Goal: Task Accomplishment & Management: Manage account settings

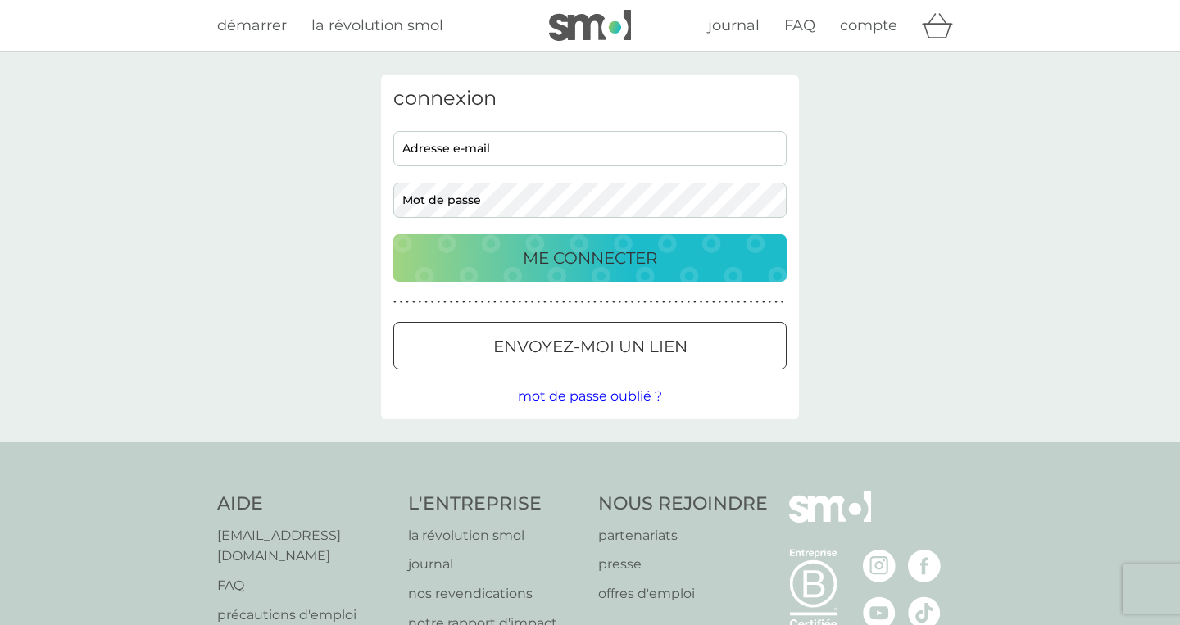
click at [633, 159] on input "adresse e-mail" at bounding box center [589, 148] width 393 height 35
type input "[EMAIL_ADDRESS][DOMAIN_NAME]"
click at [393, 234] on button "ME CONNECTER" at bounding box center [589, 258] width 393 height 48
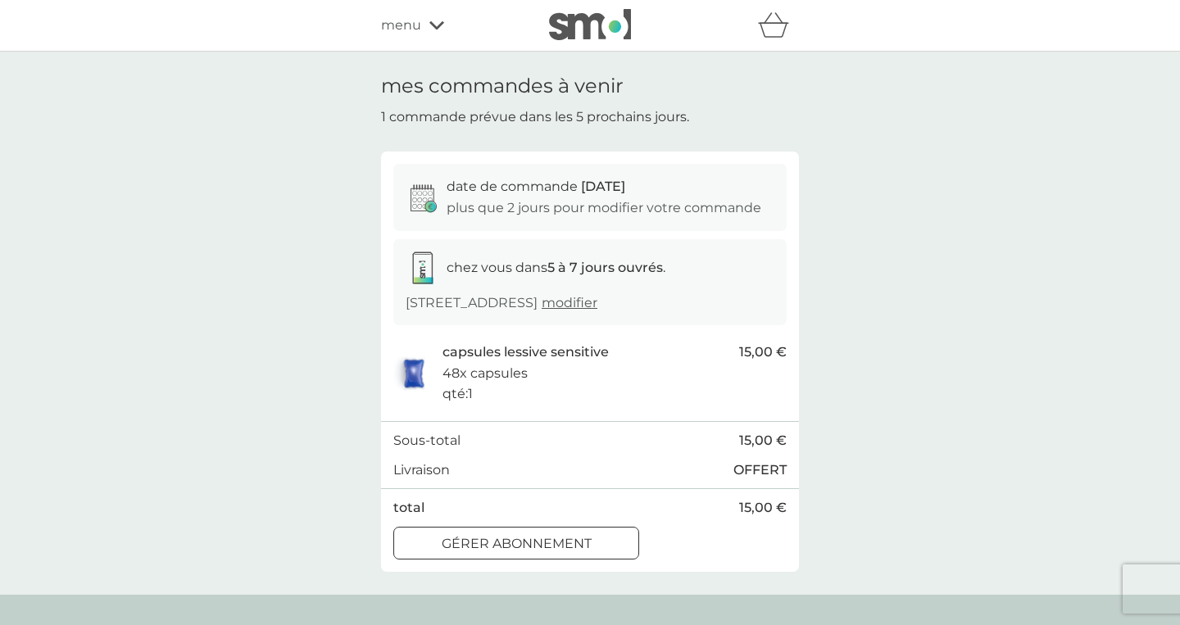
click at [597, 309] on span "modifier" at bounding box center [569, 303] width 56 height 16
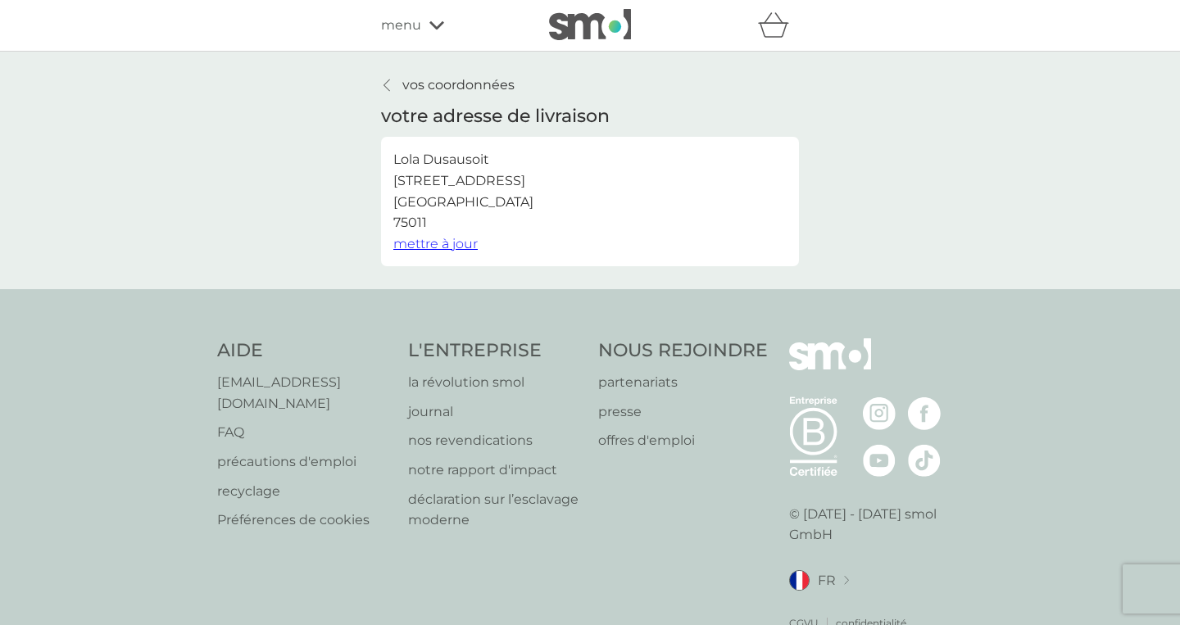
click at [457, 246] on span "mettre à jour" at bounding box center [435, 244] width 84 height 16
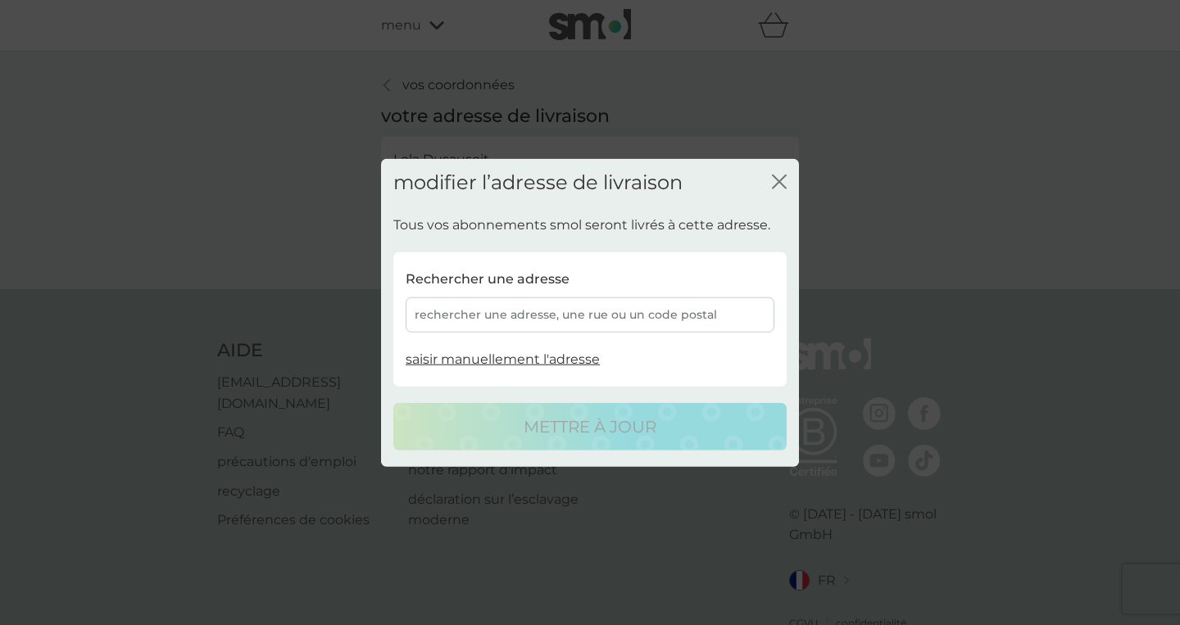
click at [509, 323] on div "rechercher une adresse, une rue ou un code postal" at bounding box center [589, 314] width 369 height 35
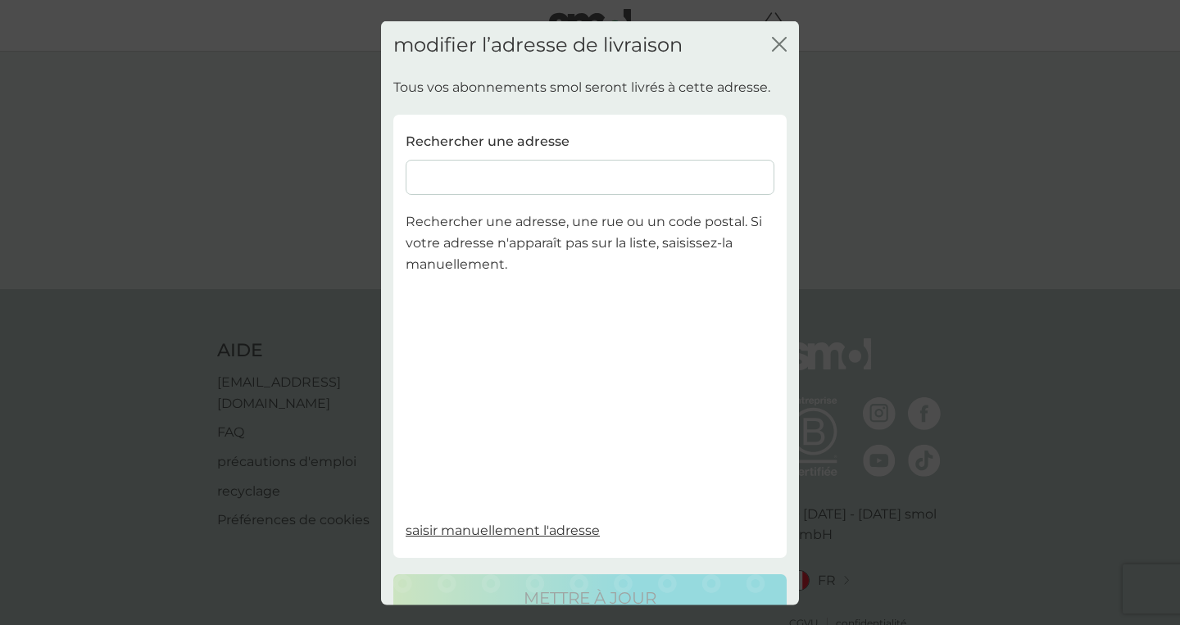
click at [491, 169] on input at bounding box center [589, 177] width 369 height 35
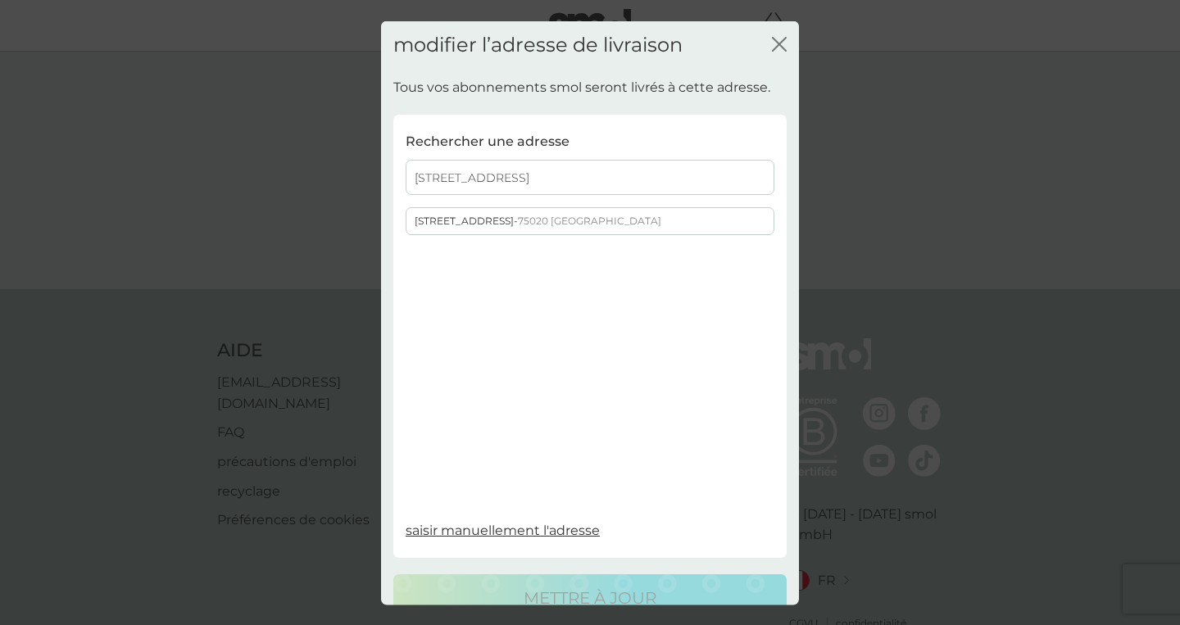
type input "[STREET_ADDRESS]"
click at [498, 224] on div "[STREET_ADDRESS]" at bounding box center [589, 221] width 367 height 26
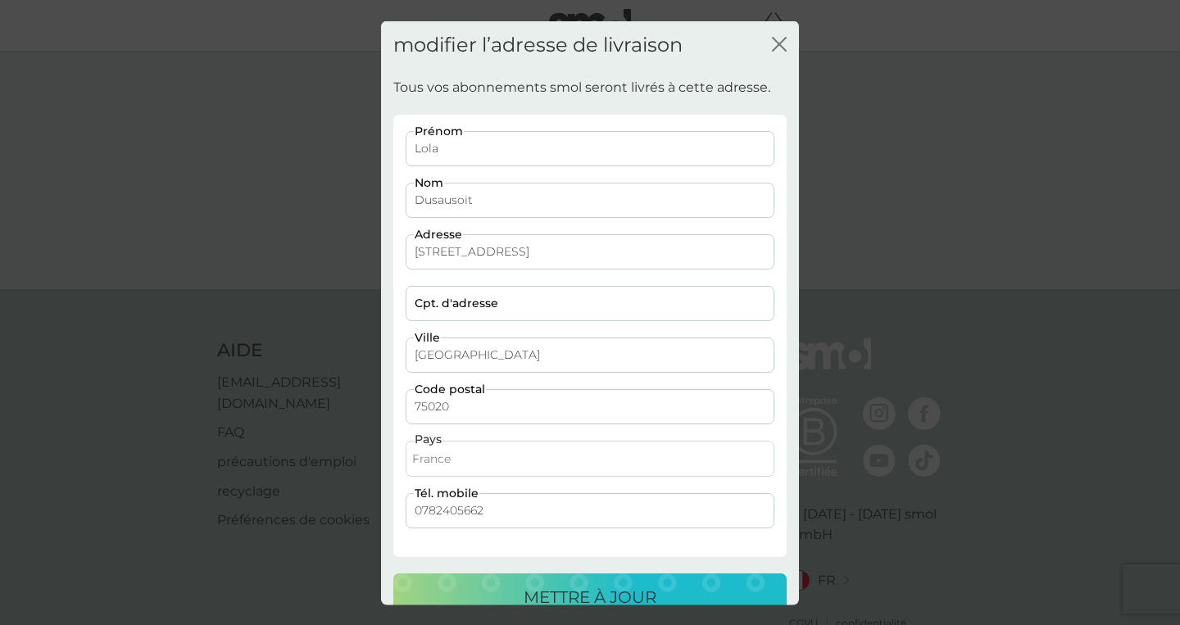
click at [525, 597] on p "mettre à jour" at bounding box center [589, 596] width 133 height 26
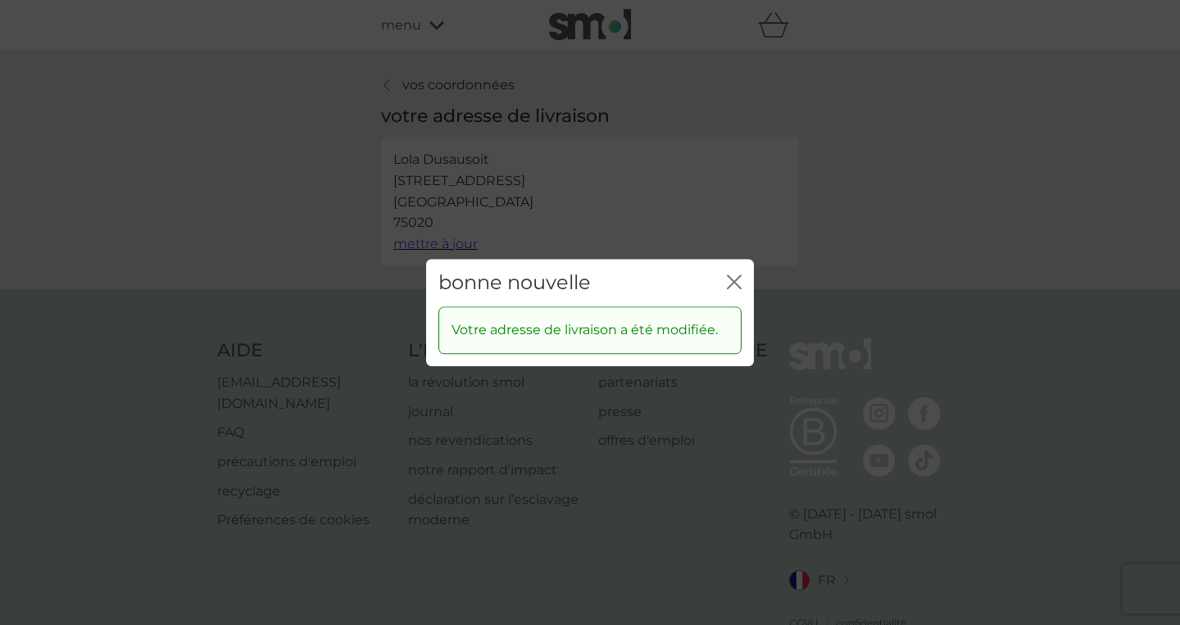
click at [735, 279] on icon "fermer" at bounding box center [734, 281] width 15 height 15
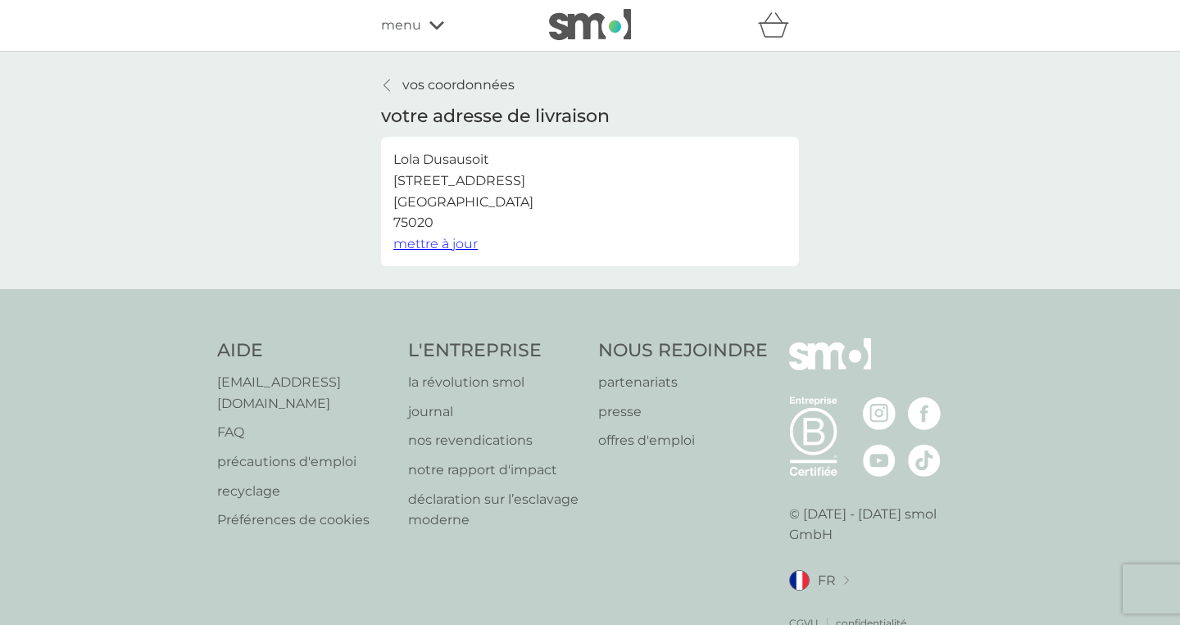
click at [388, 90] on icon at bounding box center [386, 85] width 7 height 13
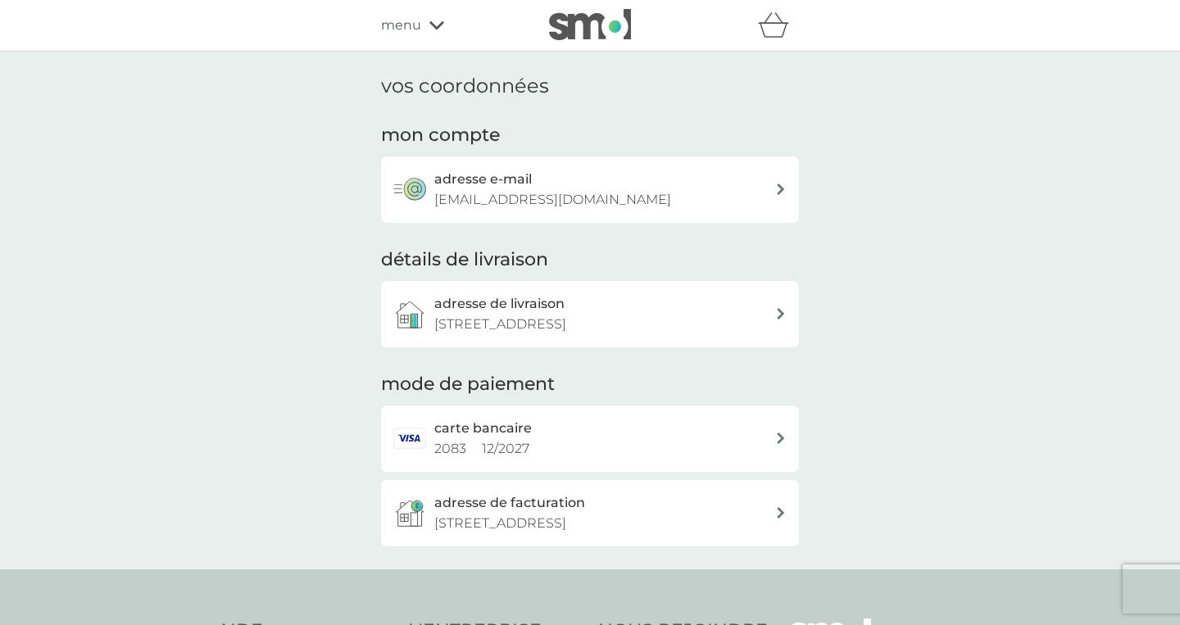
click at [431, 28] on icon at bounding box center [436, 25] width 15 height 10
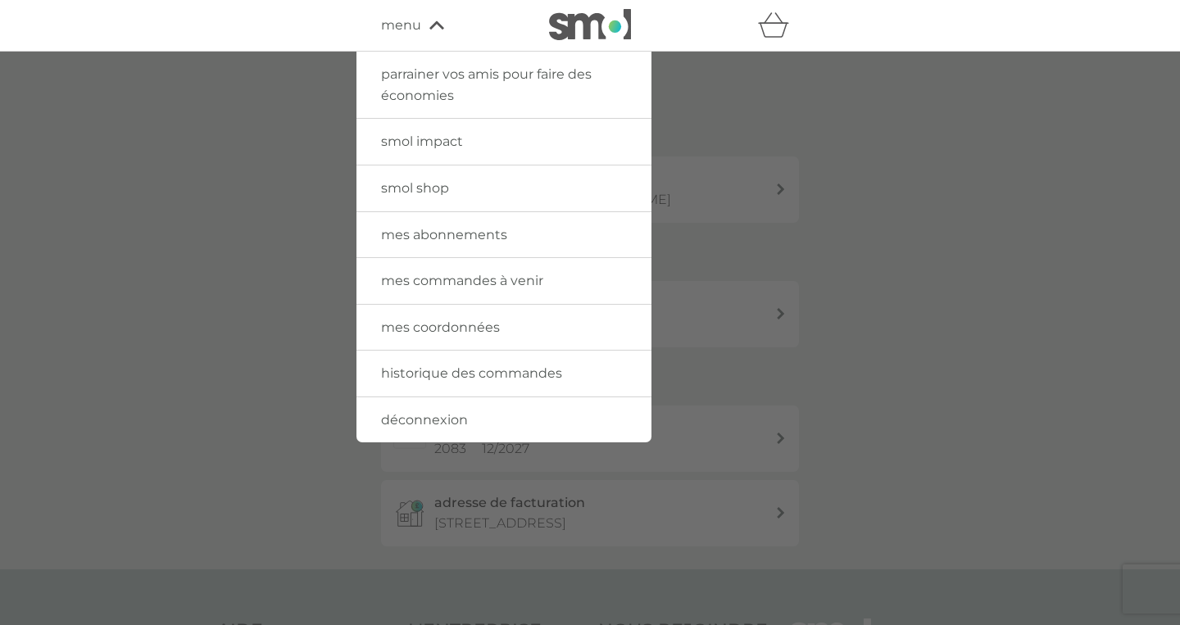
click at [217, 96] on div at bounding box center [590, 364] width 1180 height 625
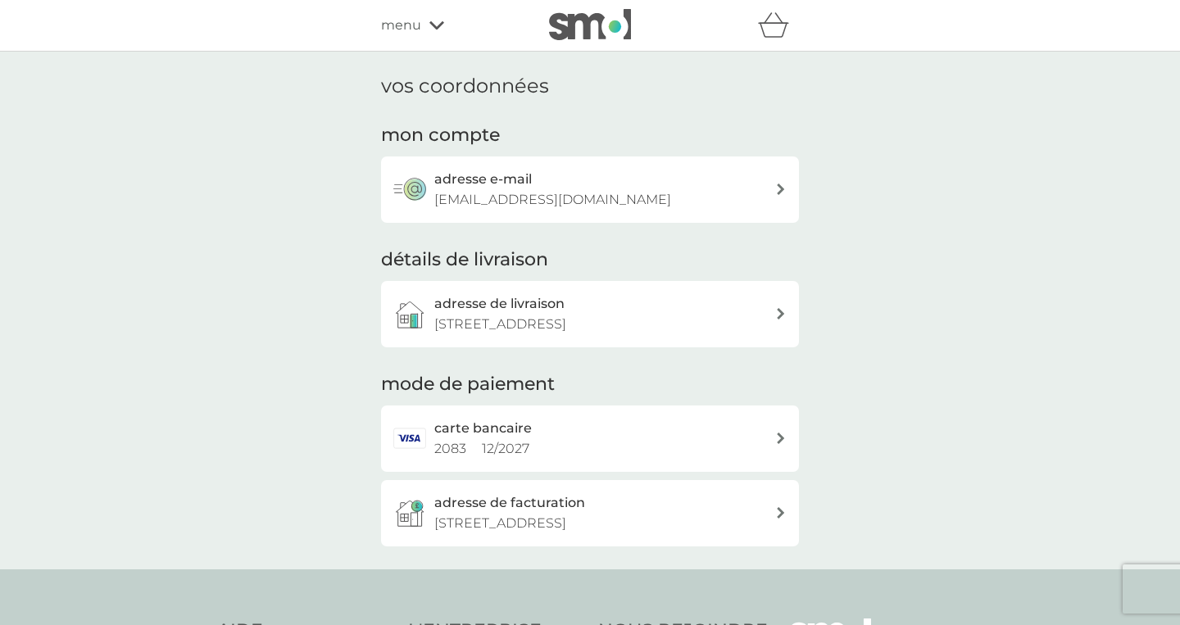
click at [542, 37] on div at bounding box center [589, 25] width 139 height 33
click at [582, 27] on img at bounding box center [590, 24] width 82 height 31
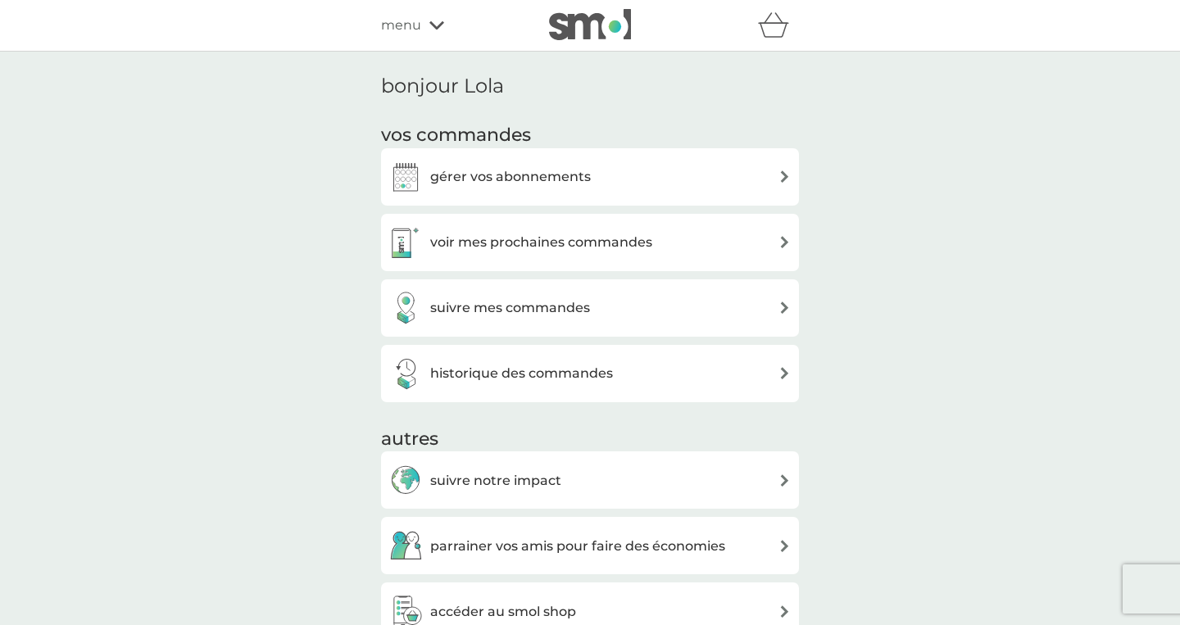
click at [582, 27] on img at bounding box center [590, 24] width 82 height 31
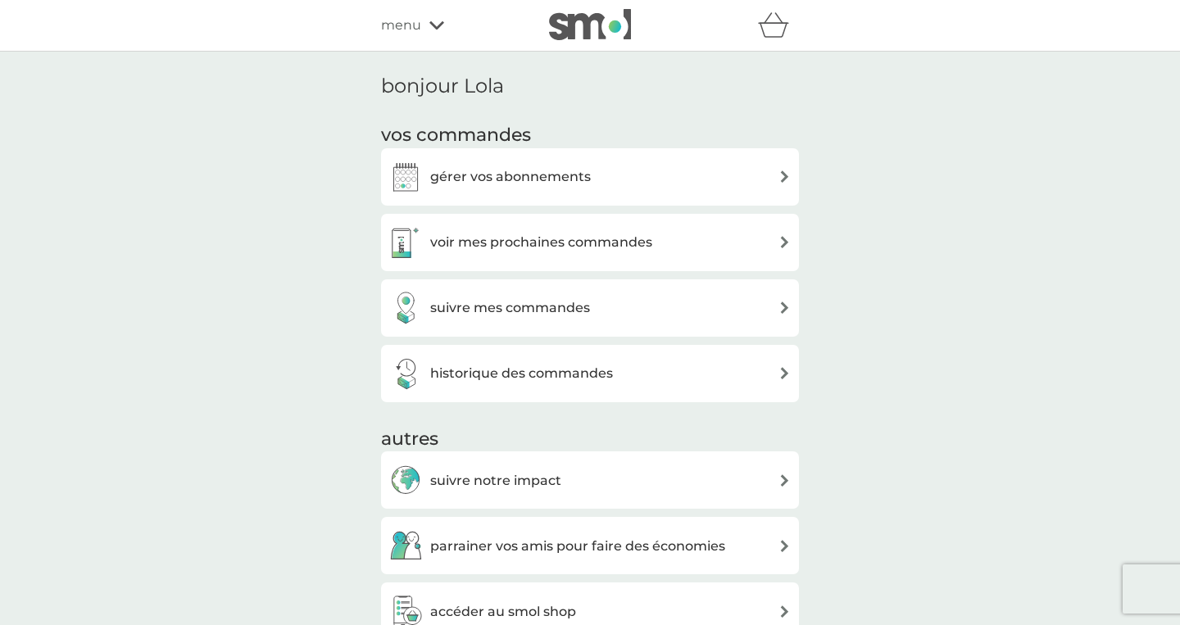
click at [780, 36] on icon "panier" at bounding box center [773, 24] width 31 height 25
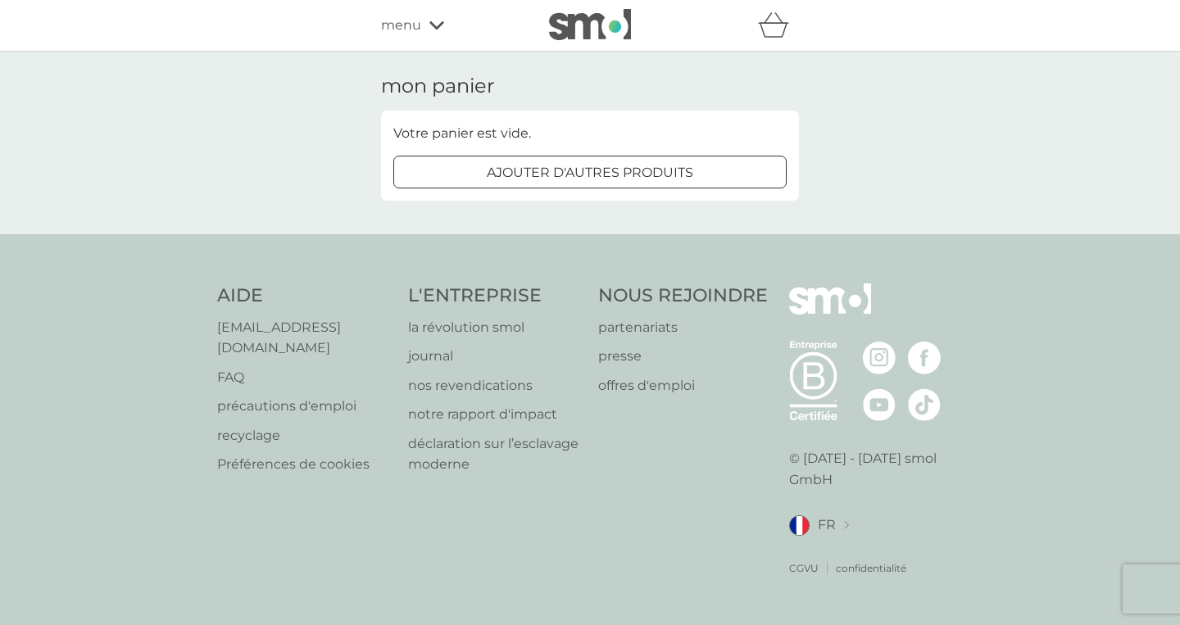
click at [614, 35] on img at bounding box center [590, 24] width 82 height 31
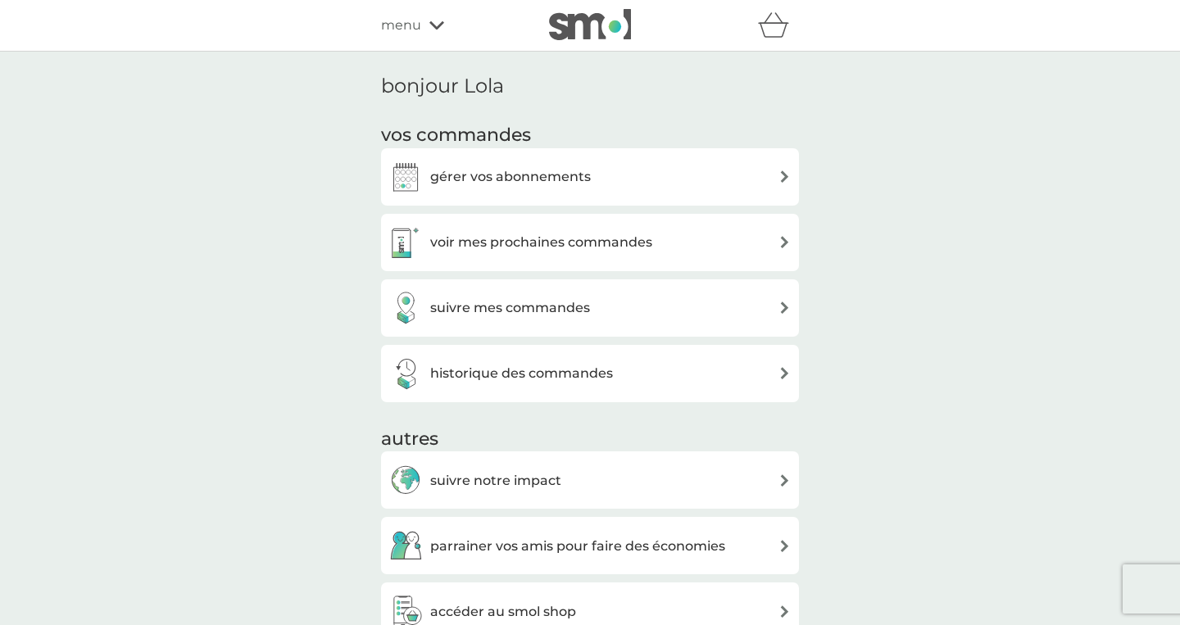
click at [612, 250] on h3 "voir mes prochaines commandes" at bounding box center [541, 242] width 222 height 21
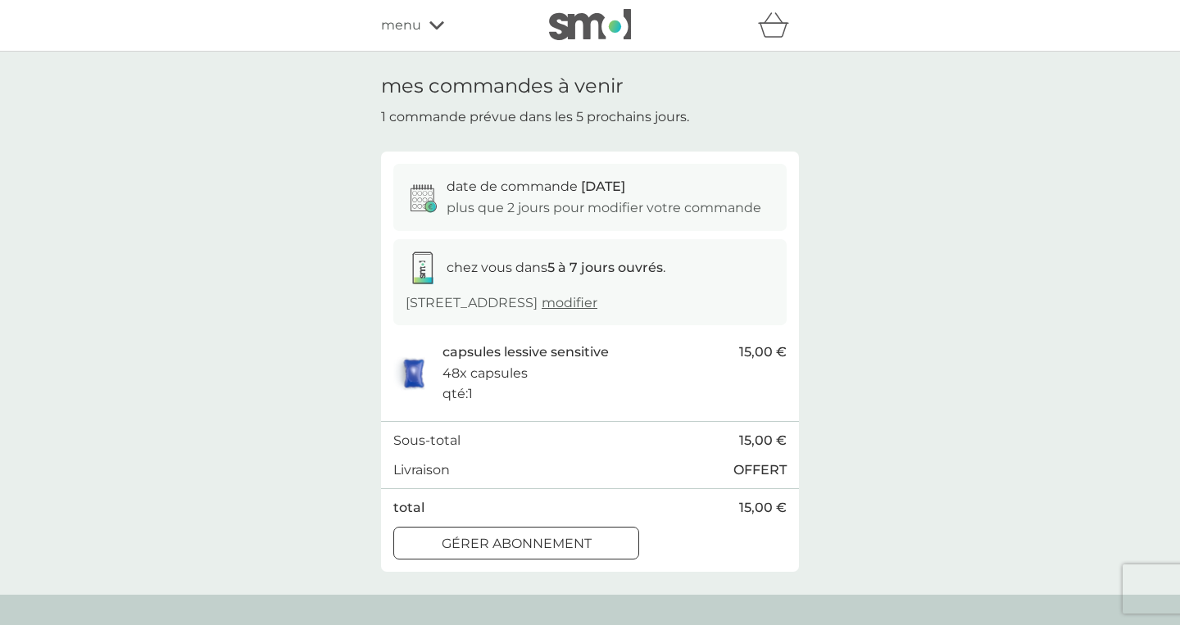
click at [583, 204] on p "plus que 2 jours pour modifier votre commande" at bounding box center [603, 207] width 315 height 21
click at [621, 199] on p "plus que 2 jours pour modifier votre commande" at bounding box center [603, 207] width 315 height 21
click at [601, 548] on div "Gérer abonnement" at bounding box center [516, 543] width 244 height 21
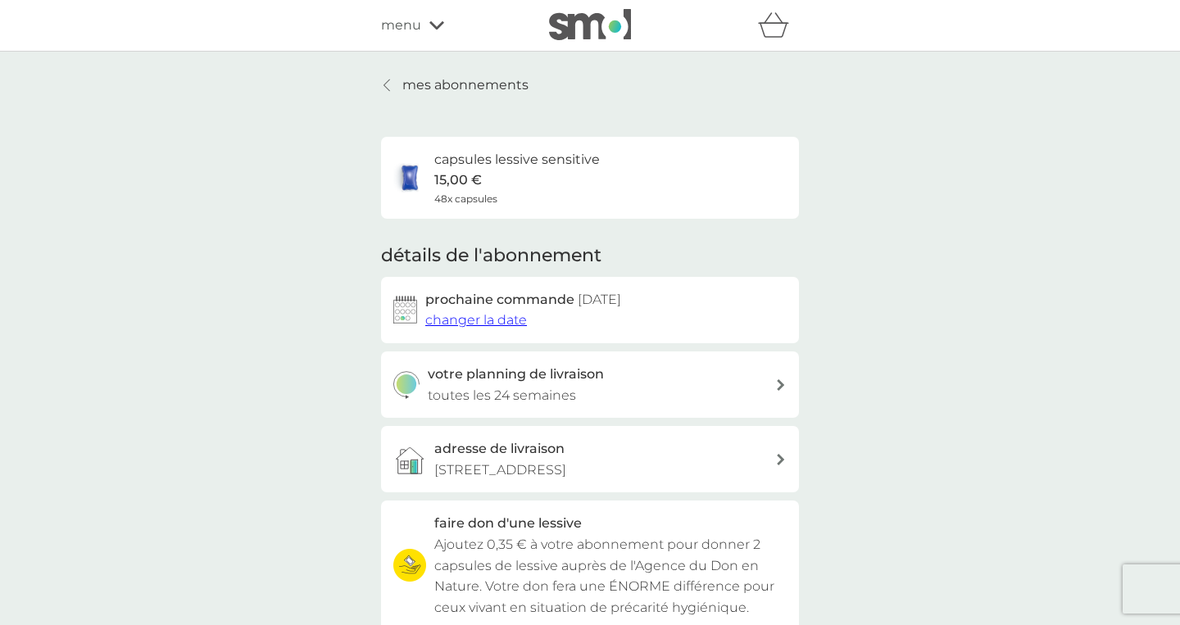
click at [538, 382] on h3 "votre planning de livraison" at bounding box center [516, 374] width 176 height 21
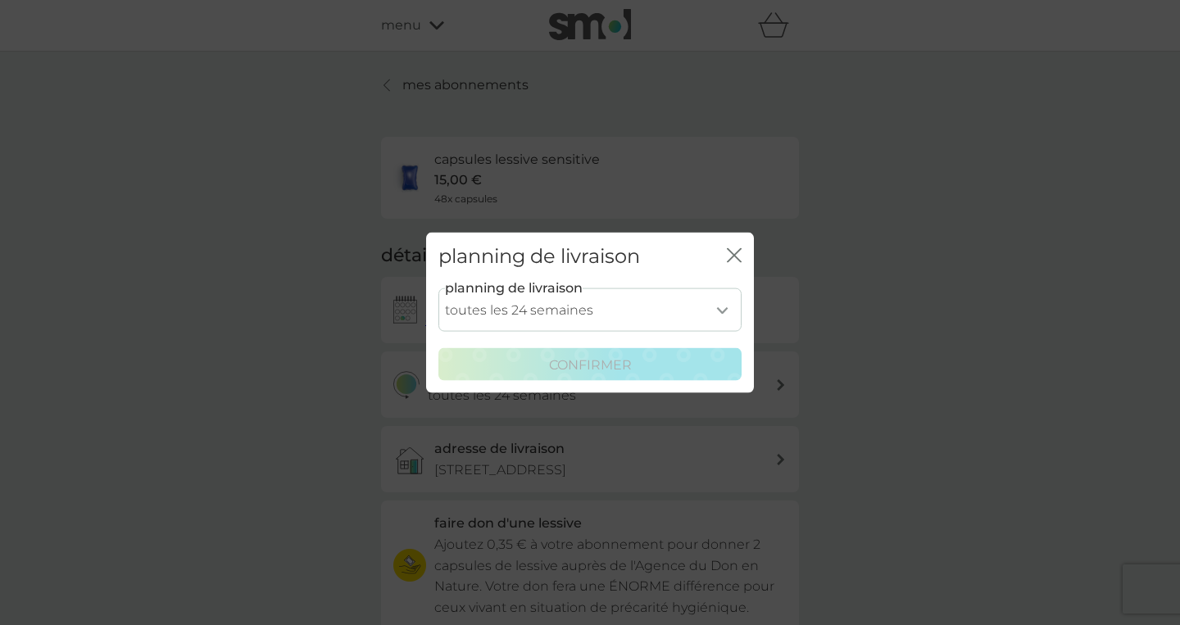
click at [438, 288] on select "toutes les 1 semaine toutes les 2 semaines toutes les 3 semaines toutes les 4 s…" at bounding box center [589, 309] width 303 height 43
select select "175"
click option "toutes les 25 semaines" at bounding box center [0, 0] width 0 height 0
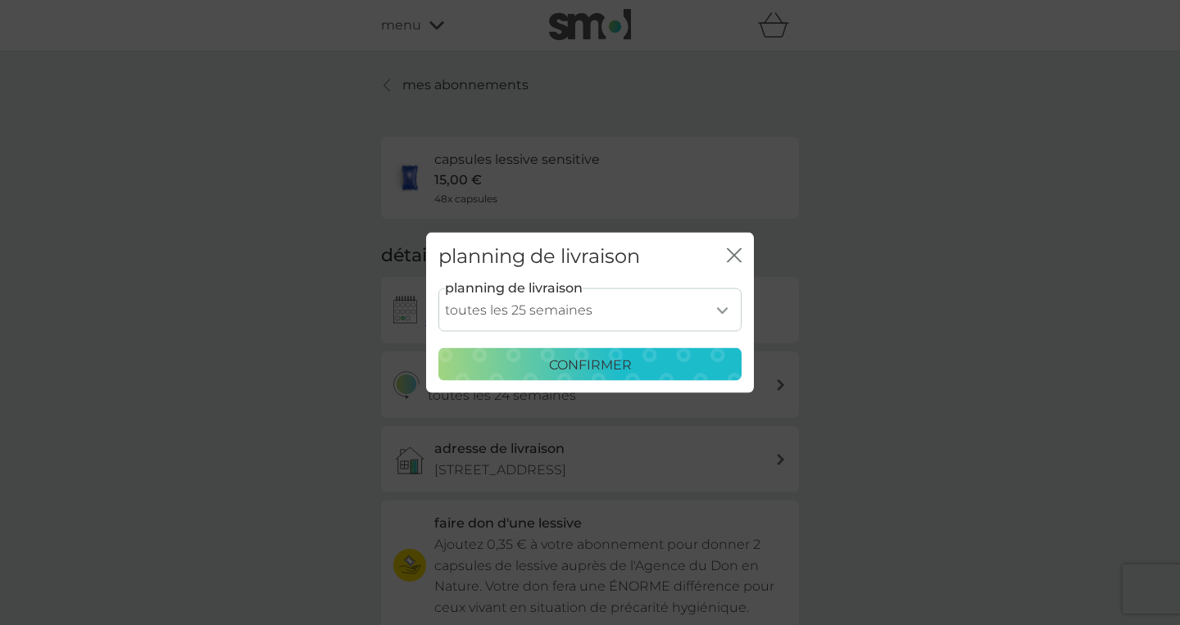
click at [609, 371] on p "confirmer" at bounding box center [590, 364] width 83 height 21
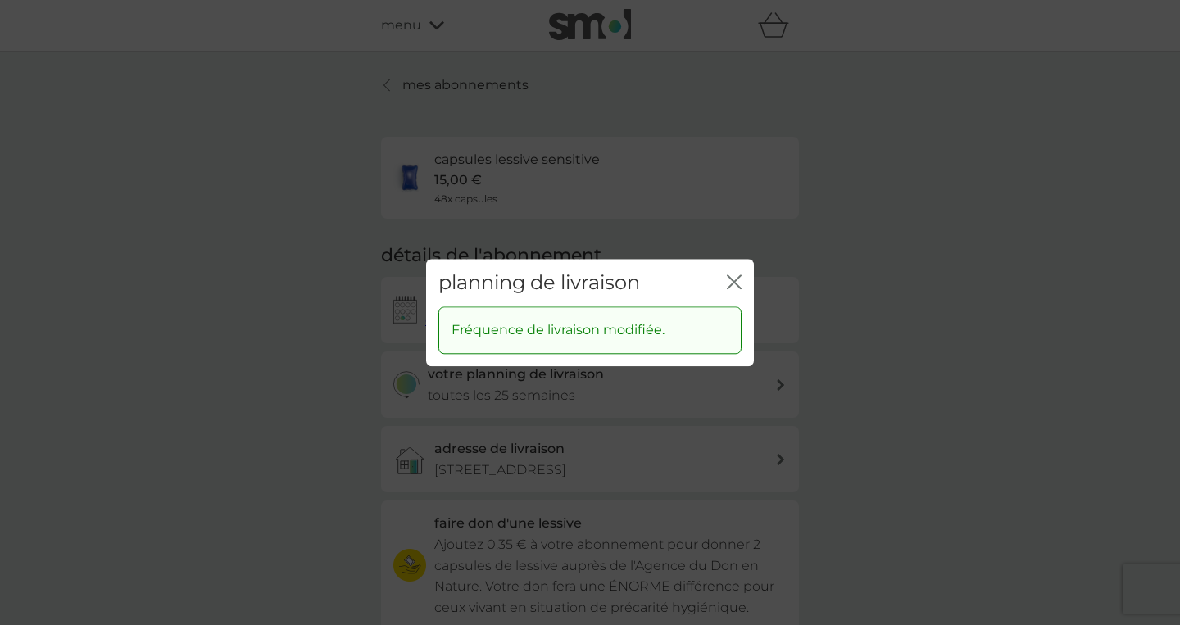
click at [733, 277] on icon "fermer" at bounding box center [734, 281] width 15 height 15
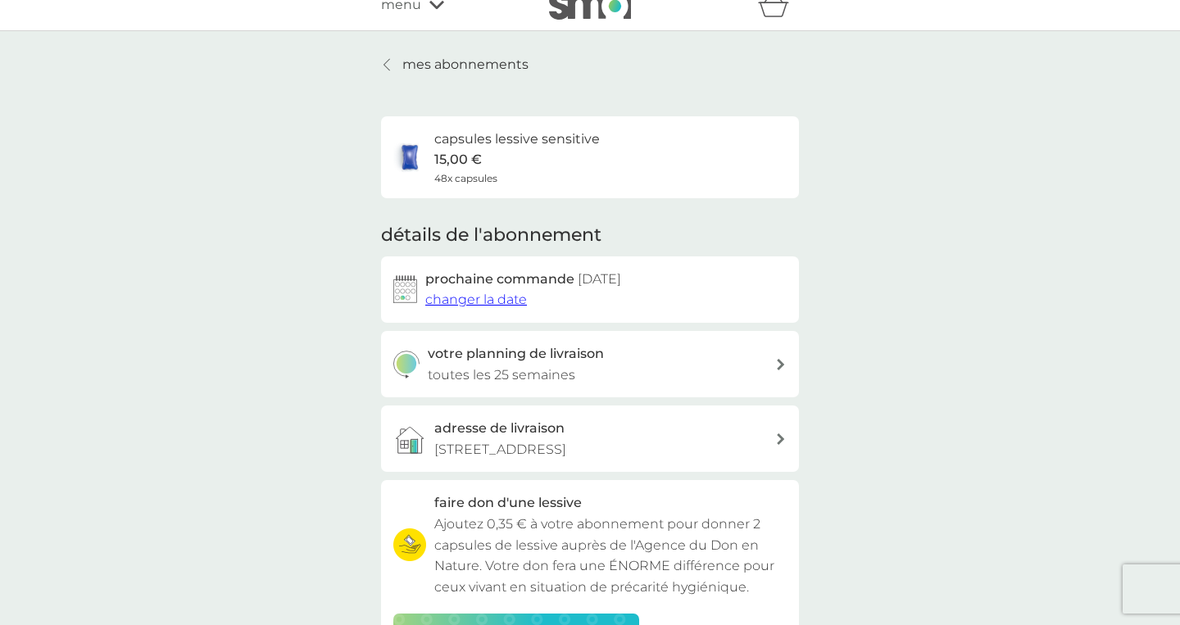
scroll to position [11, 0]
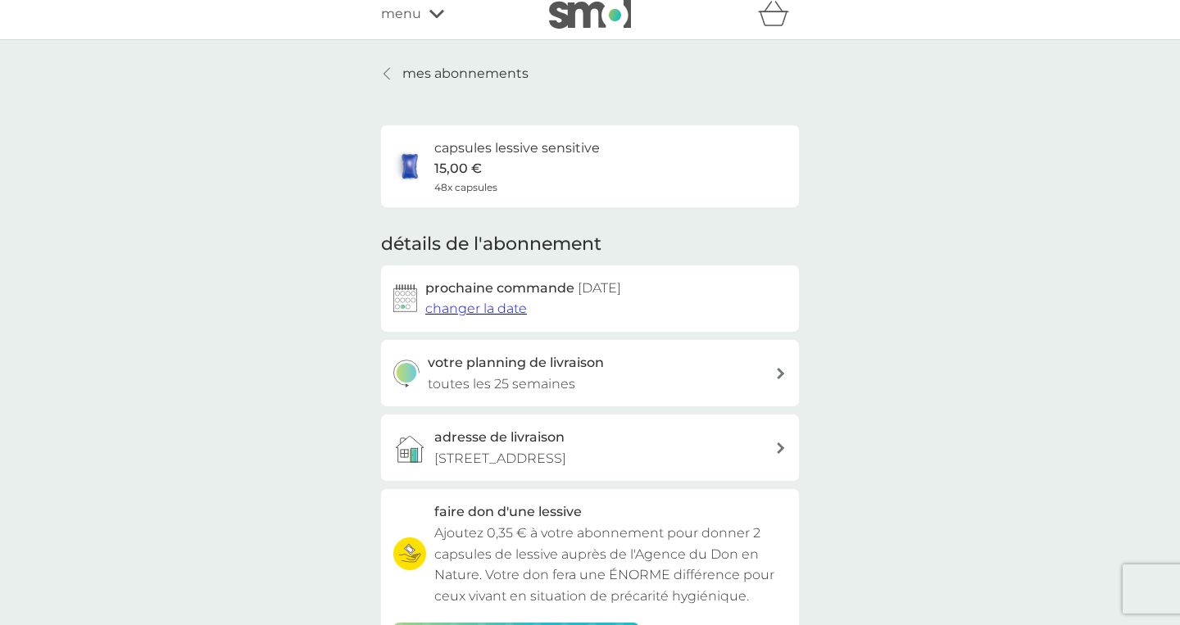
click at [392, 70] on div at bounding box center [387, 73] width 11 height 13
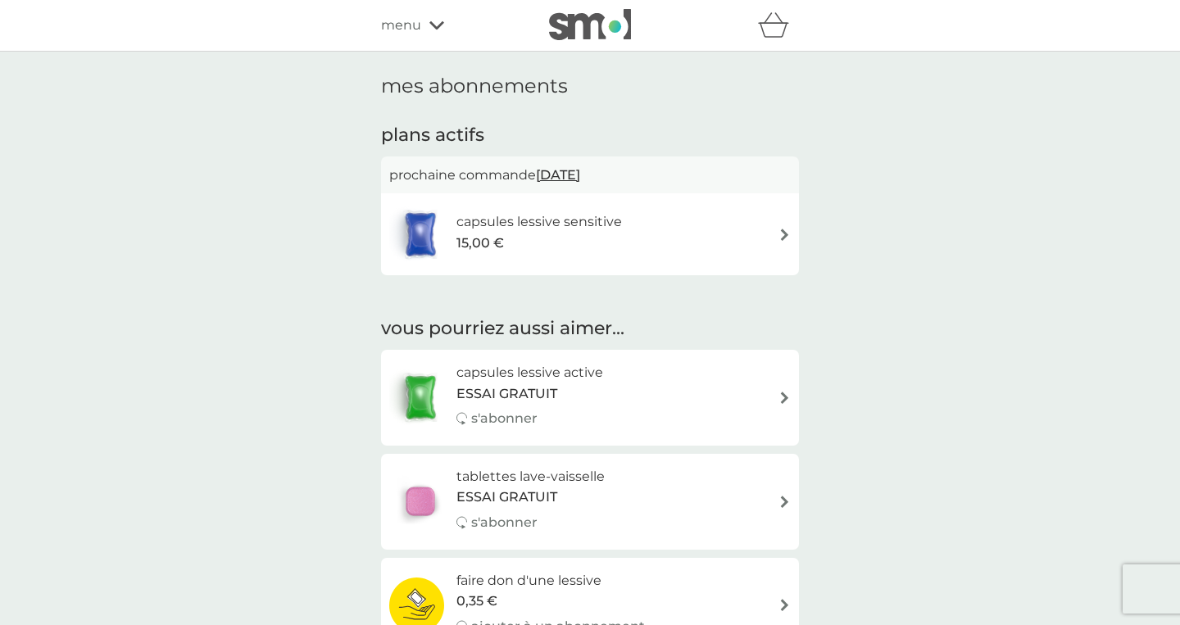
click at [528, 180] on p "prochaine commande 18 sept. 2025" at bounding box center [589, 175] width 401 height 21
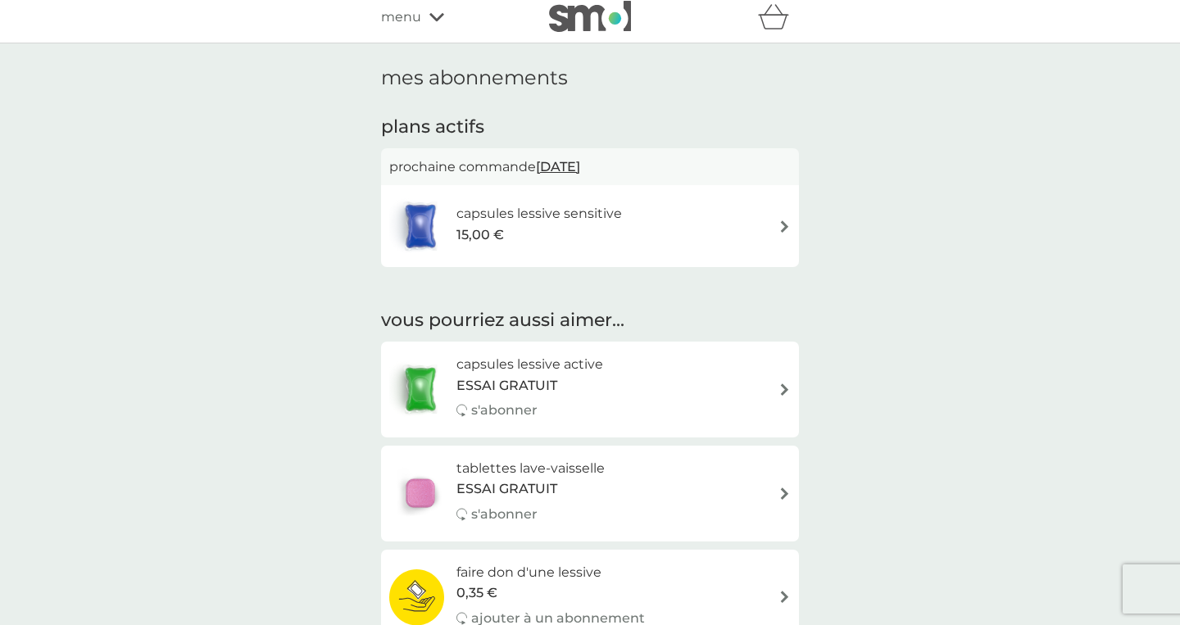
scroll to position [6, 0]
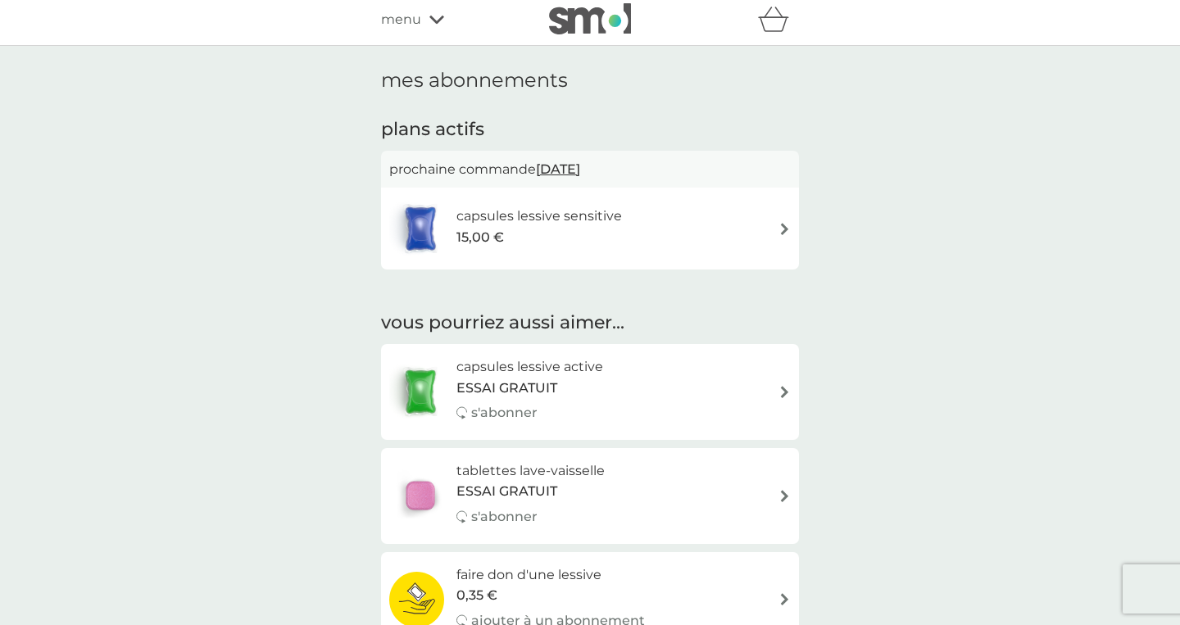
click at [437, 20] on icon at bounding box center [436, 20] width 15 height 10
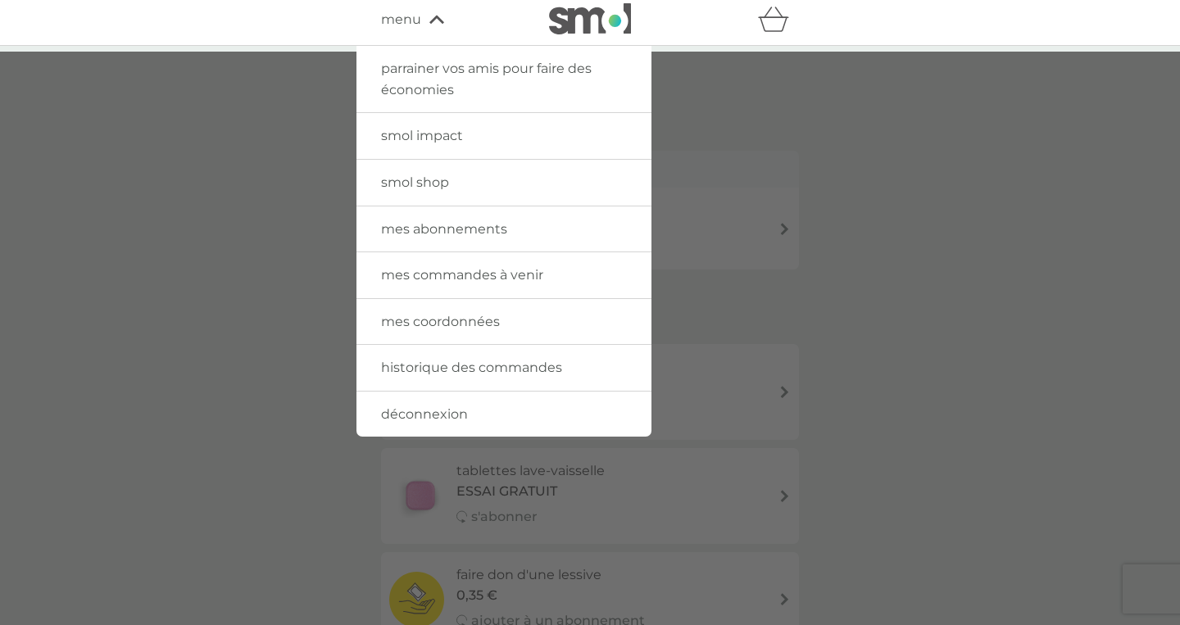
click at [258, 130] on div at bounding box center [590, 364] width 1180 height 625
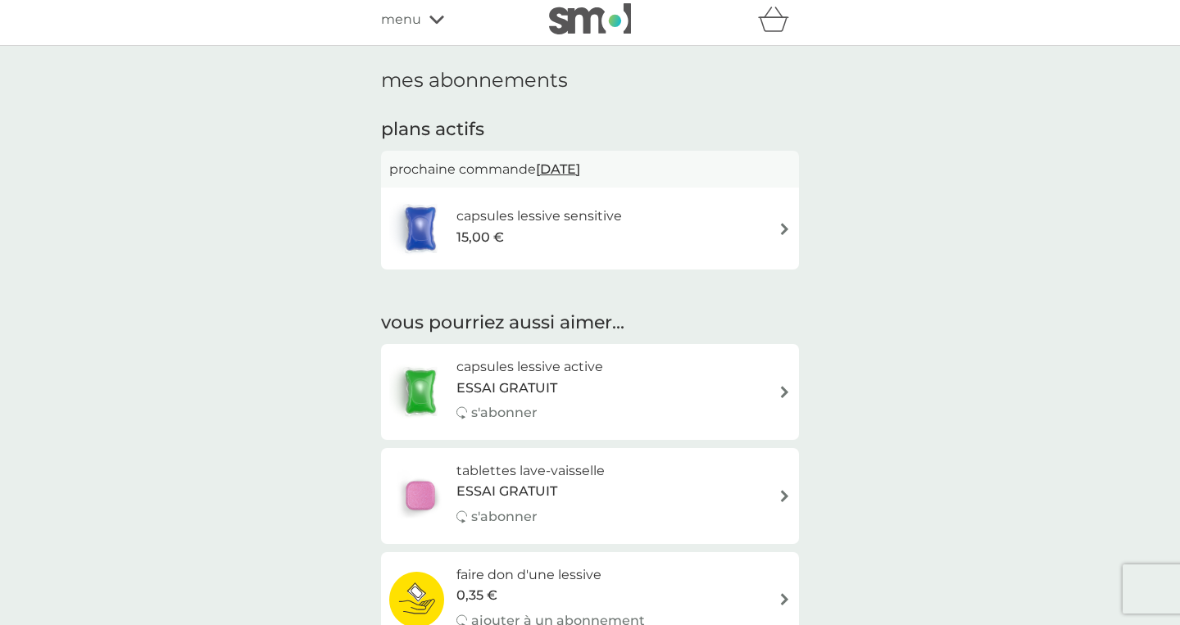
scroll to position [0, 0]
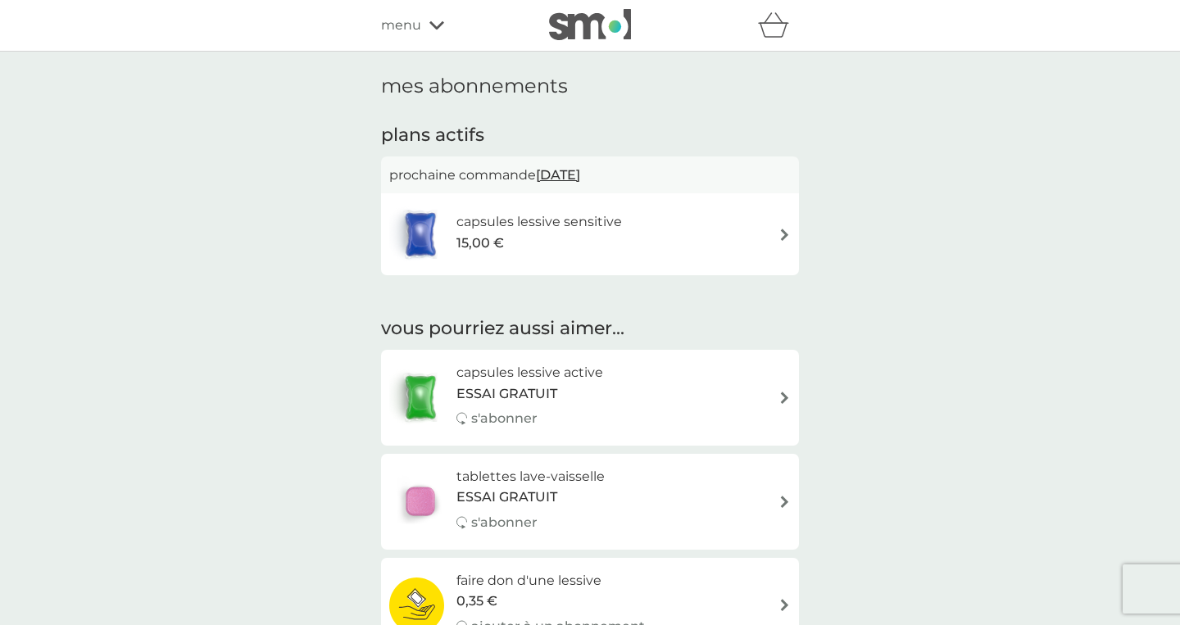
click at [600, 18] on img at bounding box center [590, 24] width 82 height 31
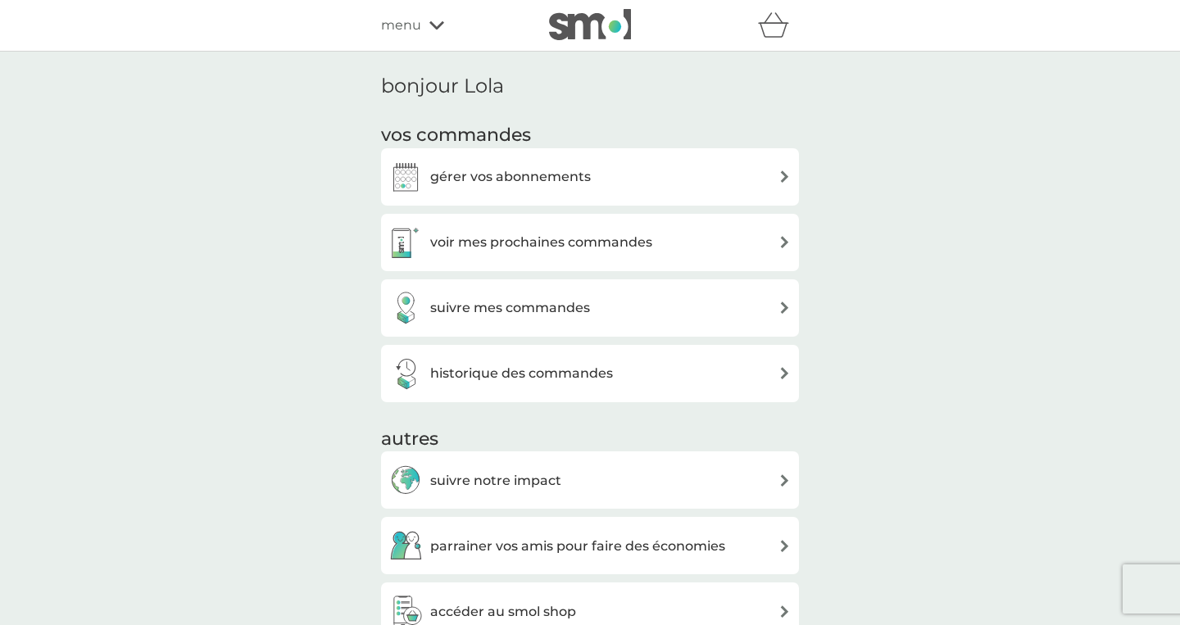
click at [563, 177] on h3 "gérer vos abonnements" at bounding box center [510, 176] width 161 height 21
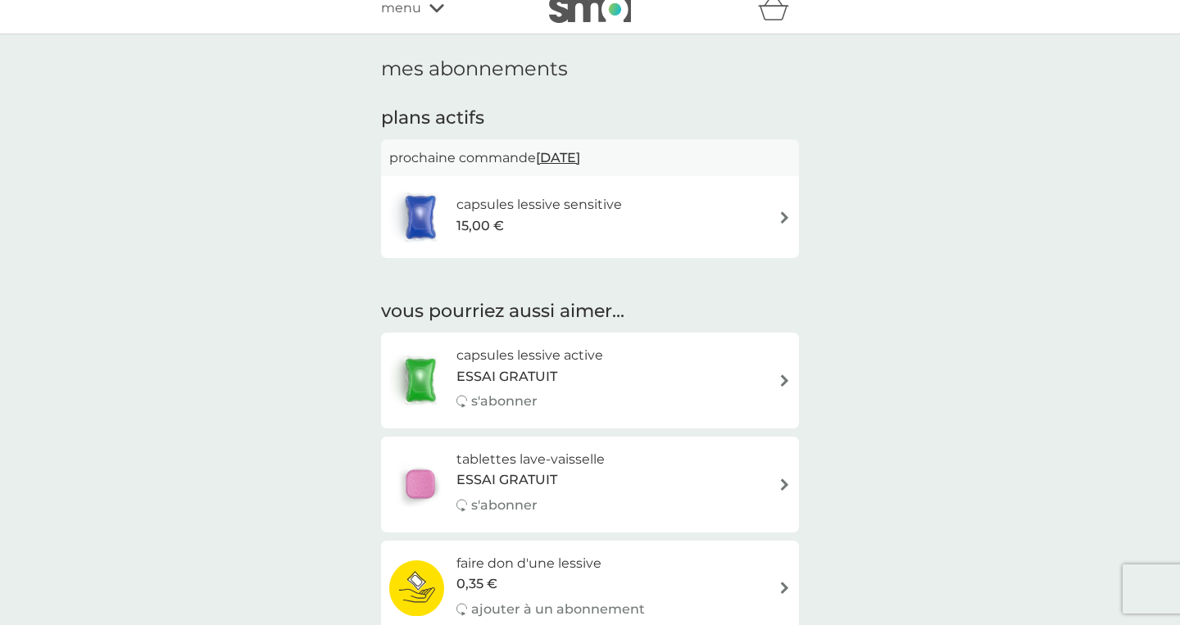
scroll to position [20, 0]
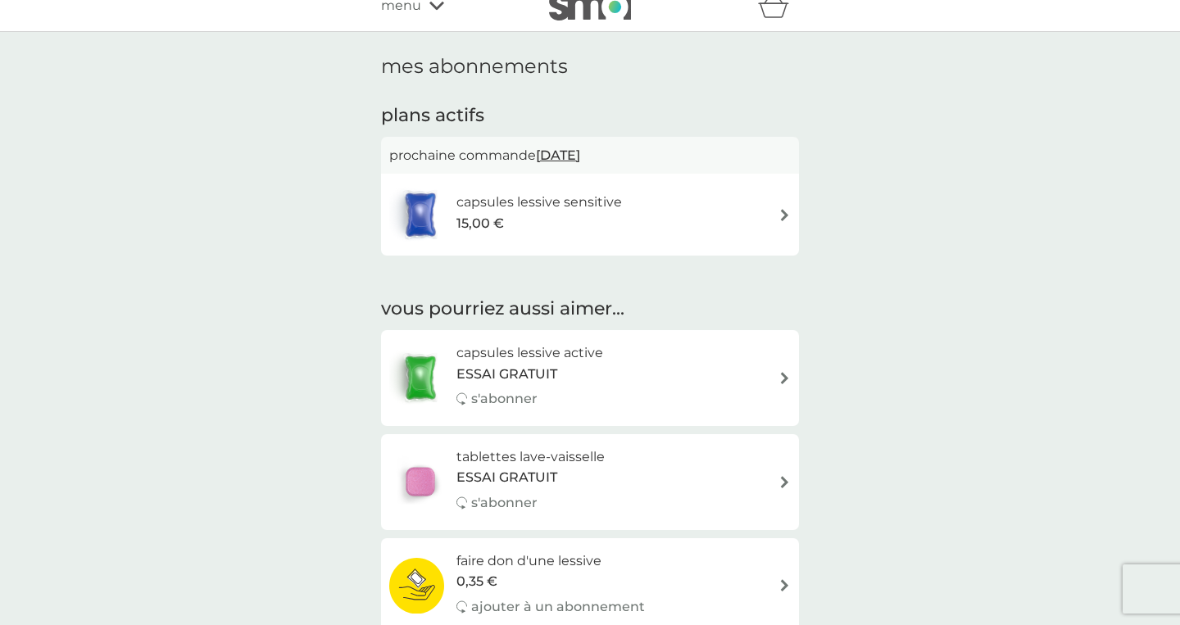
click at [600, 200] on h6 "capsules lessive sensitive" at bounding box center [538, 202] width 165 height 21
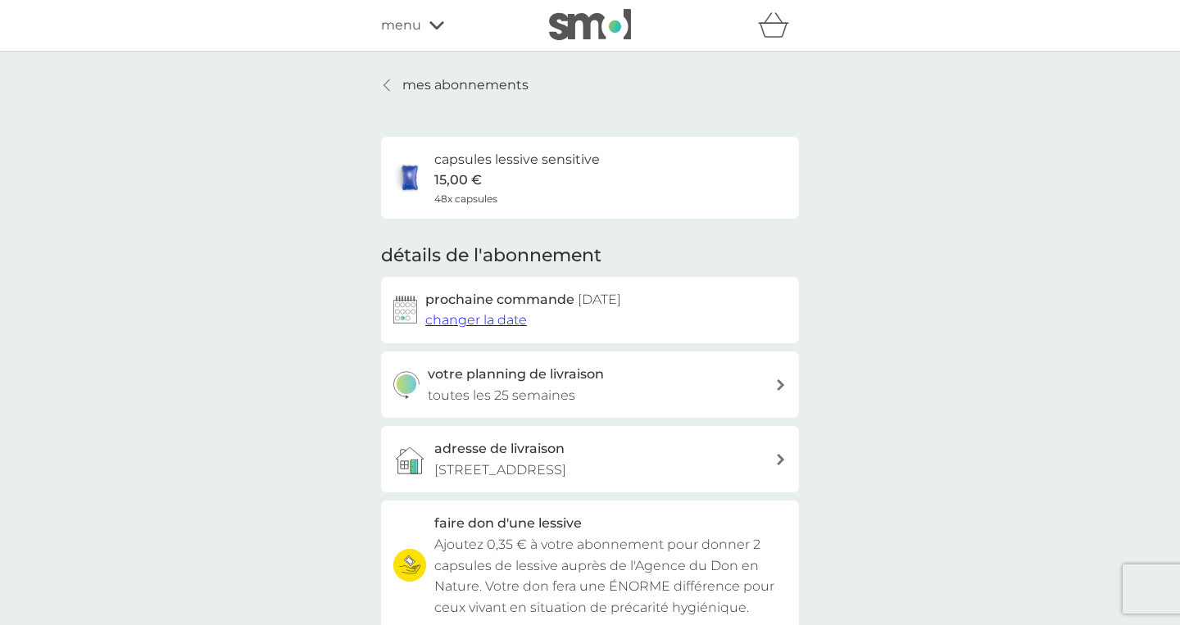
click at [429, 79] on p "mes abonnements" at bounding box center [465, 85] width 126 height 21
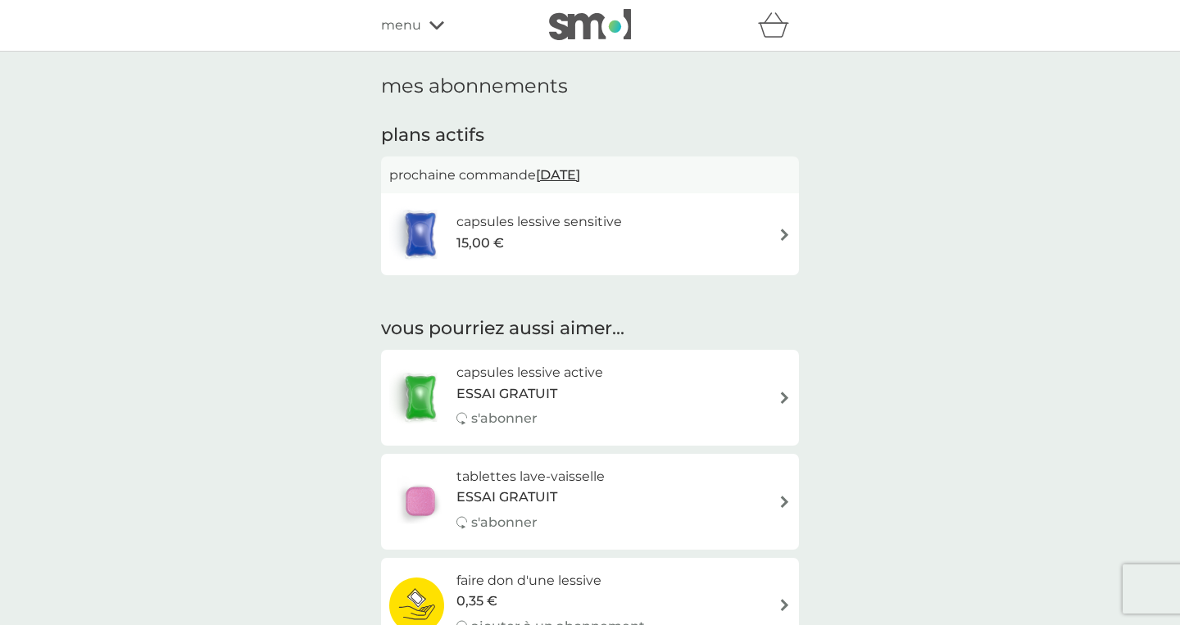
click at [431, 29] on icon at bounding box center [436, 25] width 15 height 10
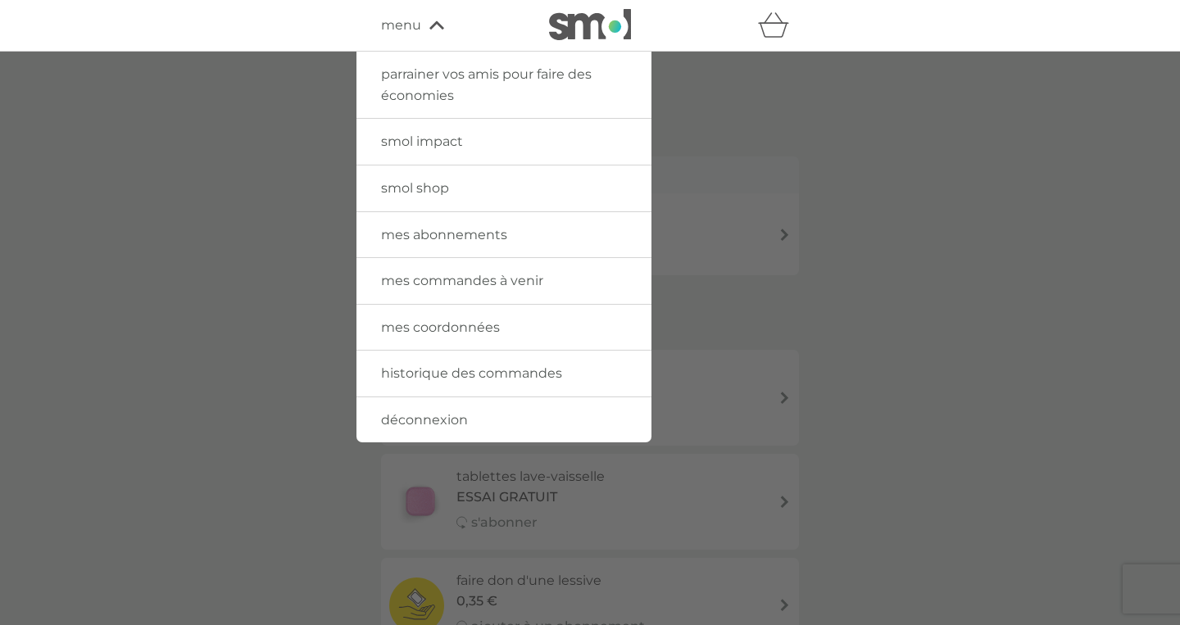
click at [436, 326] on span "mes coordonnées" at bounding box center [440, 327] width 119 height 16
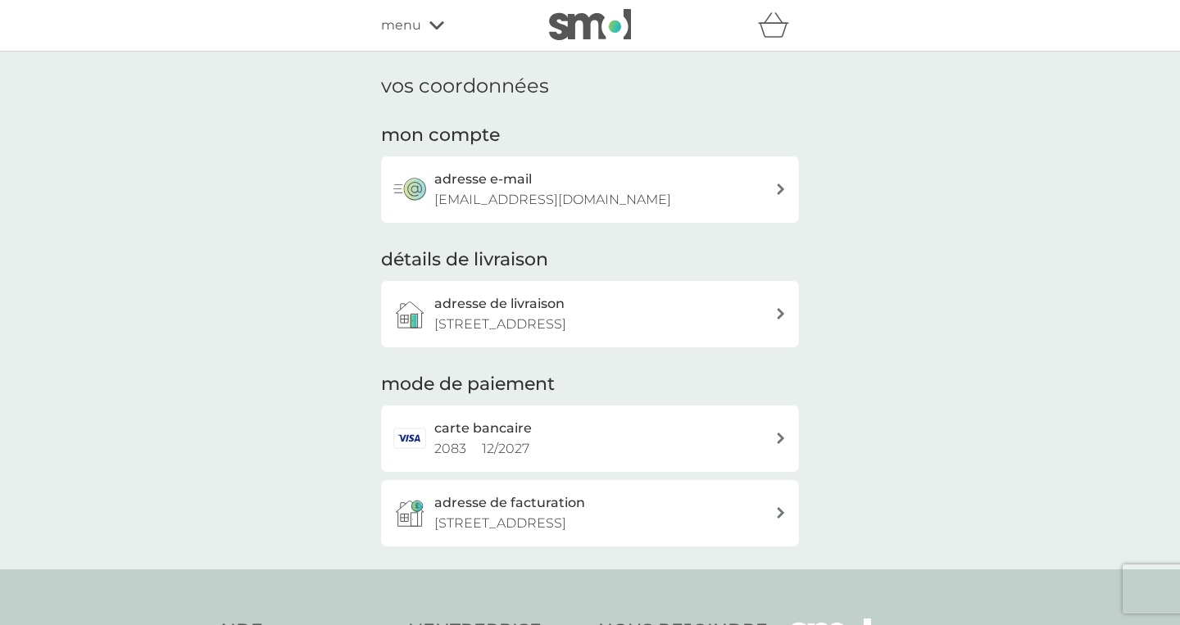
click at [473, 424] on h2 "carte bancaire" at bounding box center [482, 428] width 97 height 21
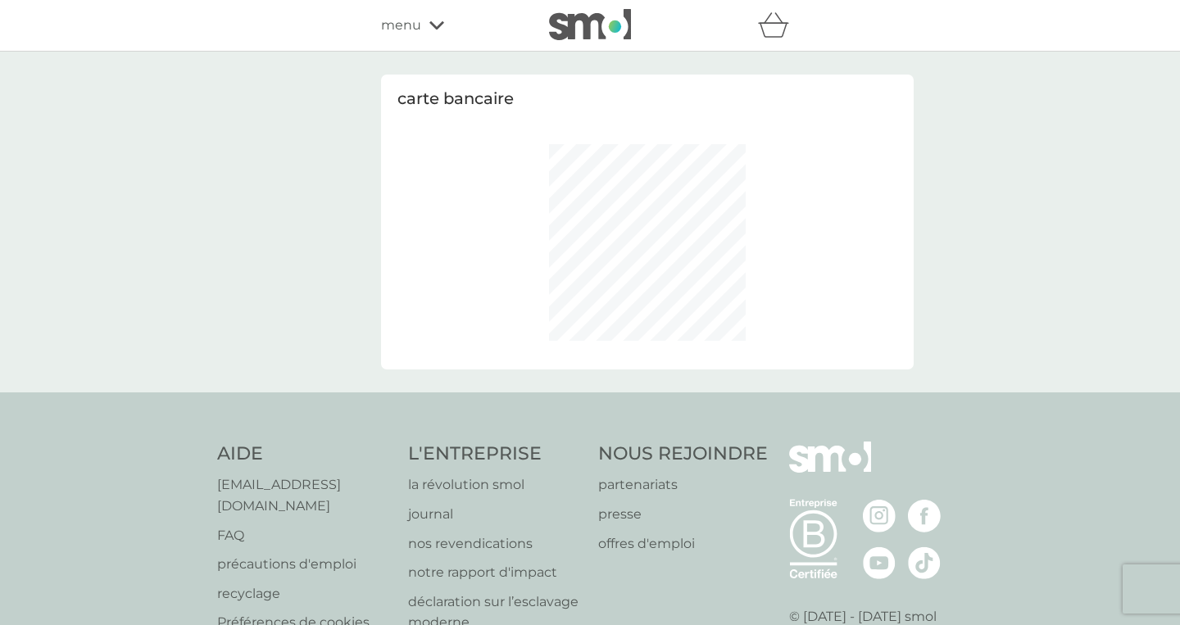
select select "France"
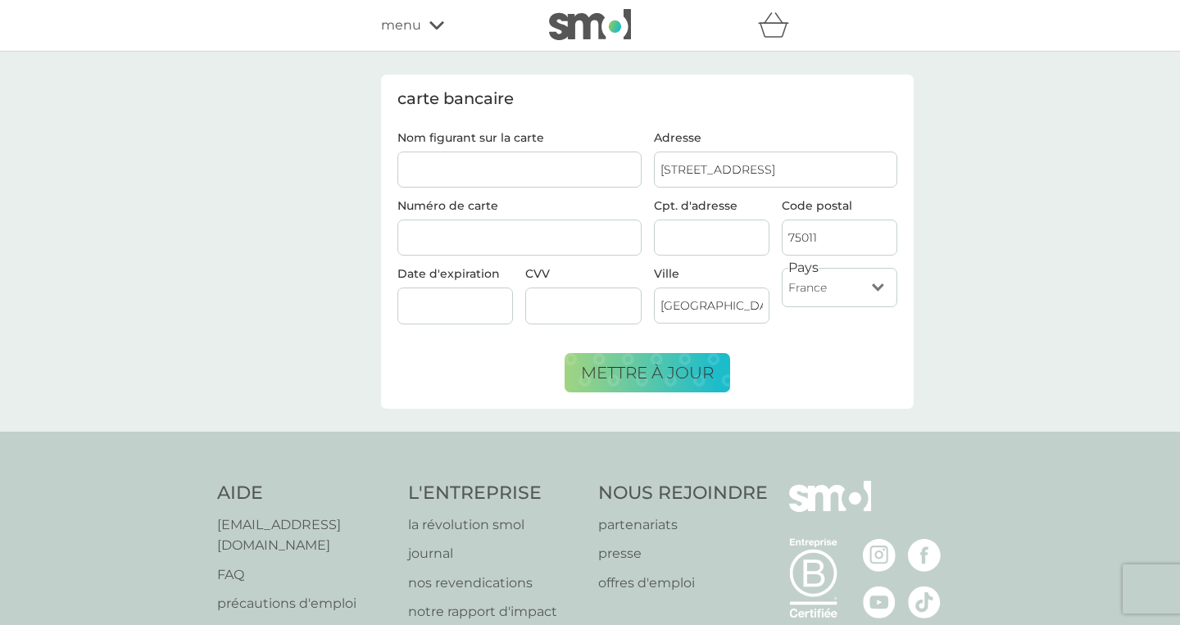
click at [701, 229] on input "Cpt. d'adresse" at bounding box center [711, 238] width 115 height 36
click at [708, 165] on input "59 Boulevard De Ménilmontant" at bounding box center [776, 170] width 244 height 36
type input "202 BOULEVARD DE CHARONNE"
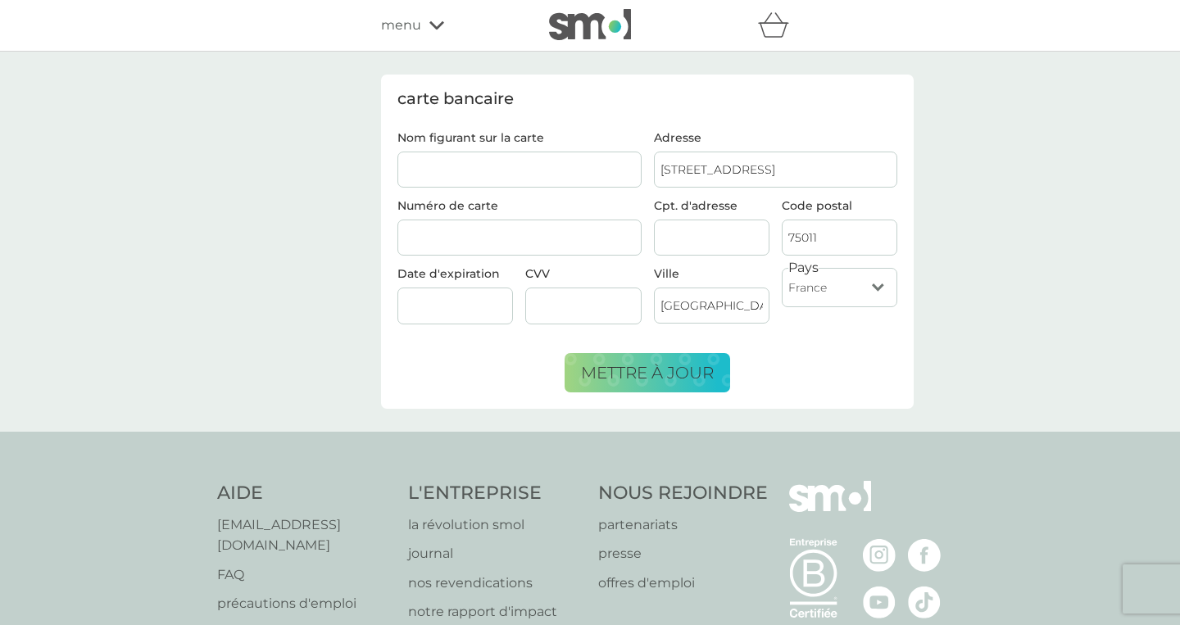
click at [826, 238] on input "75011" at bounding box center [838, 238] width 115 height 36
type input "75020"
click at [941, 246] on div "carte bancaire Nom figurant sur la carte Numéro de carte Date d'expiration CVV …" at bounding box center [590, 242] width 1180 height 380
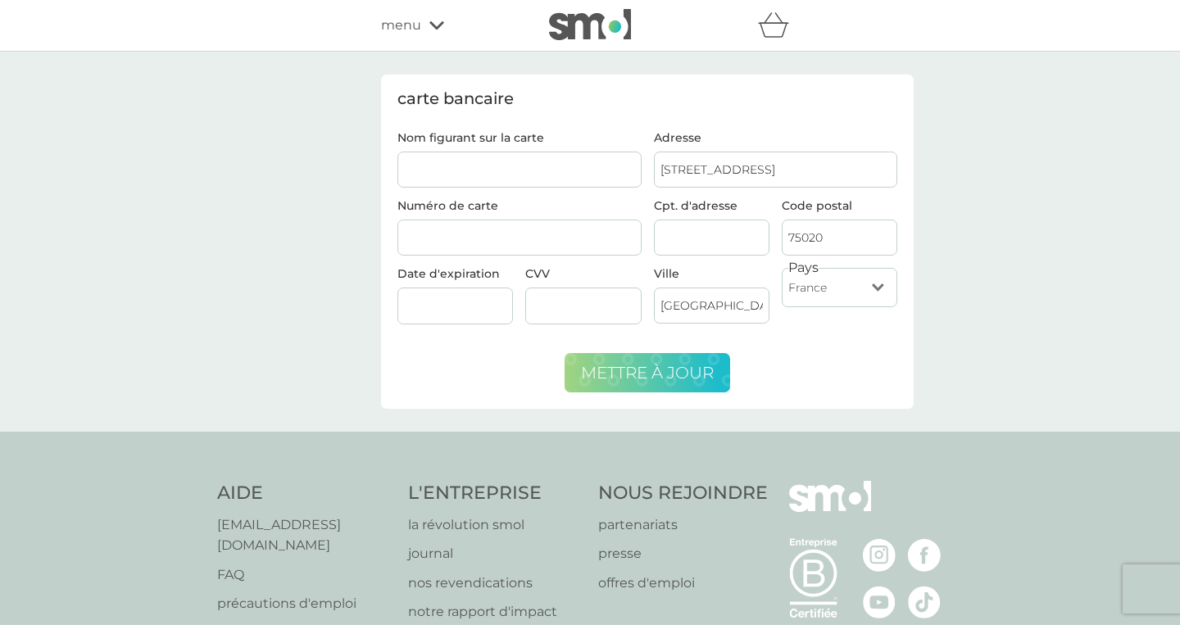
click at [677, 369] on span "mettre à jour" at bounding box center [647, 373] width 133 height 20
type input "Vieira Ribeiro Dusausoit"
click at [651, 361] on button "mettre à jour" at bounding box center [646, 372] width 165 height 39
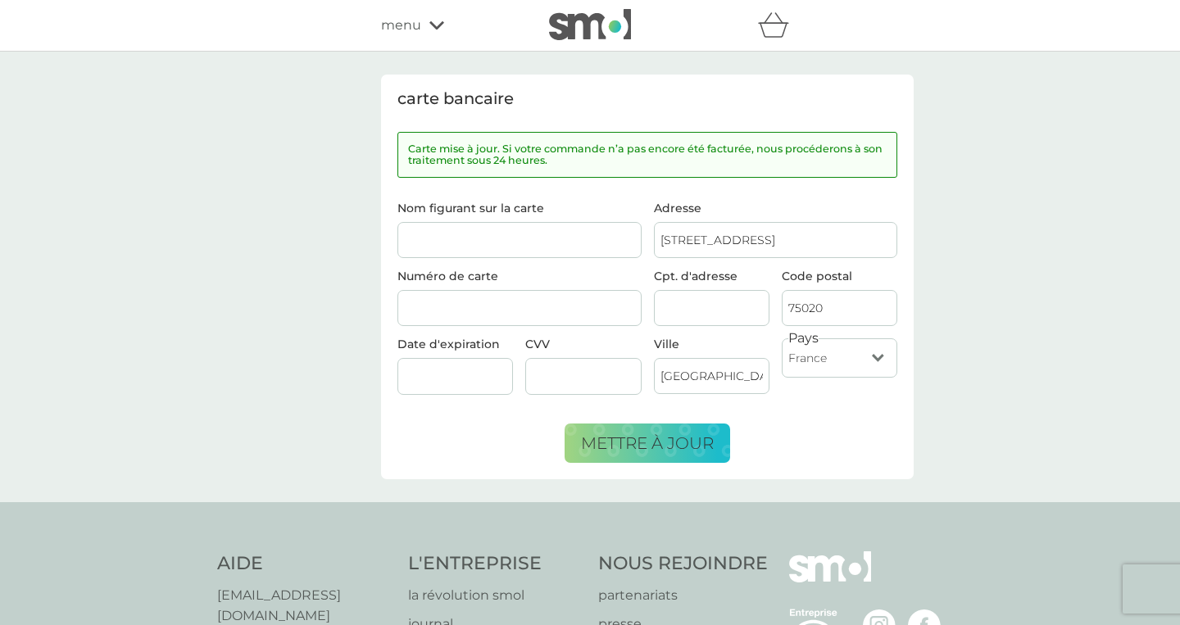
click at [414, 35] on span "menu" at bounding box center [401, 25] width 40 height 21
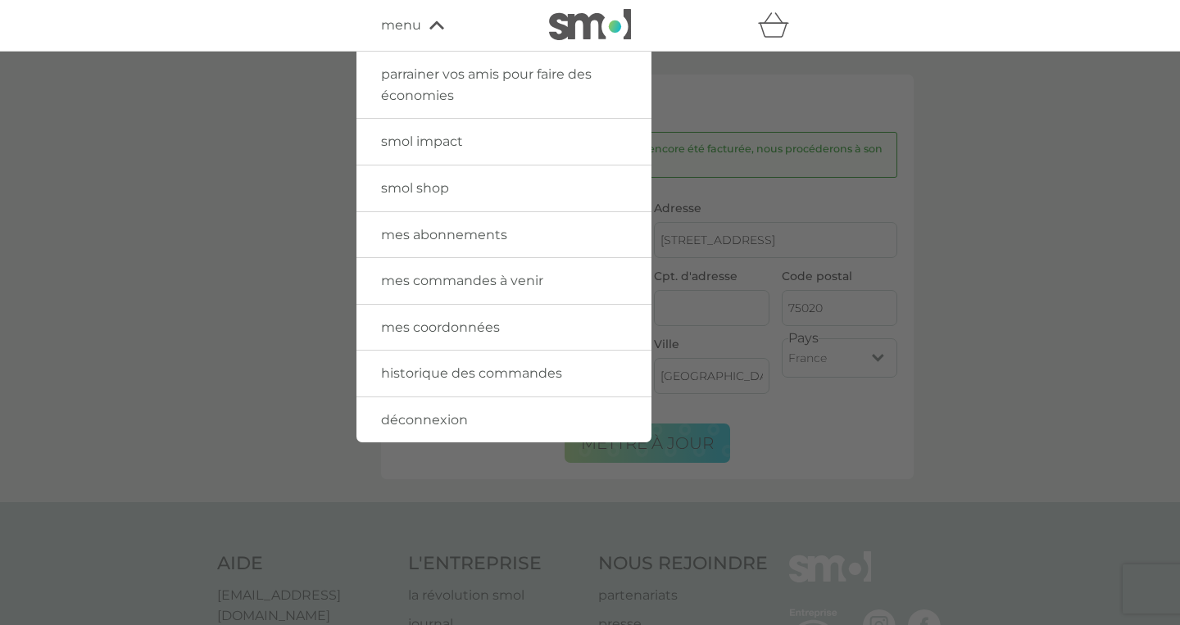
click at [578, 33] on img at bounding box center [590, 24] width 82 height 31
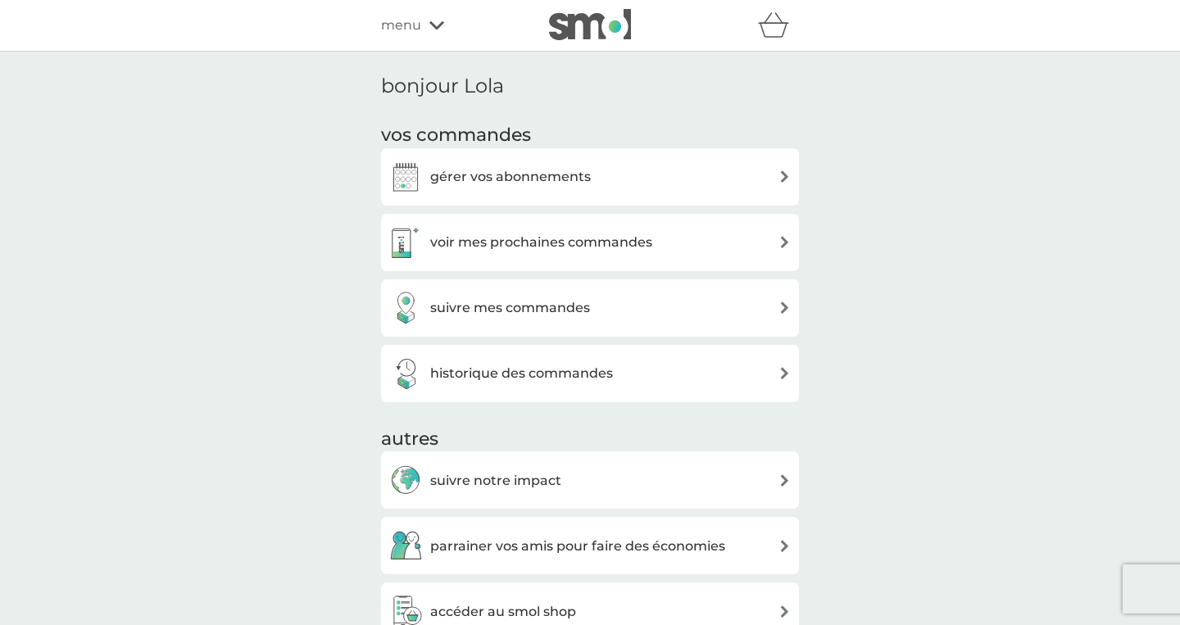
click at [578, 33] on img at bounding box center [590, 24] width 82 height 31
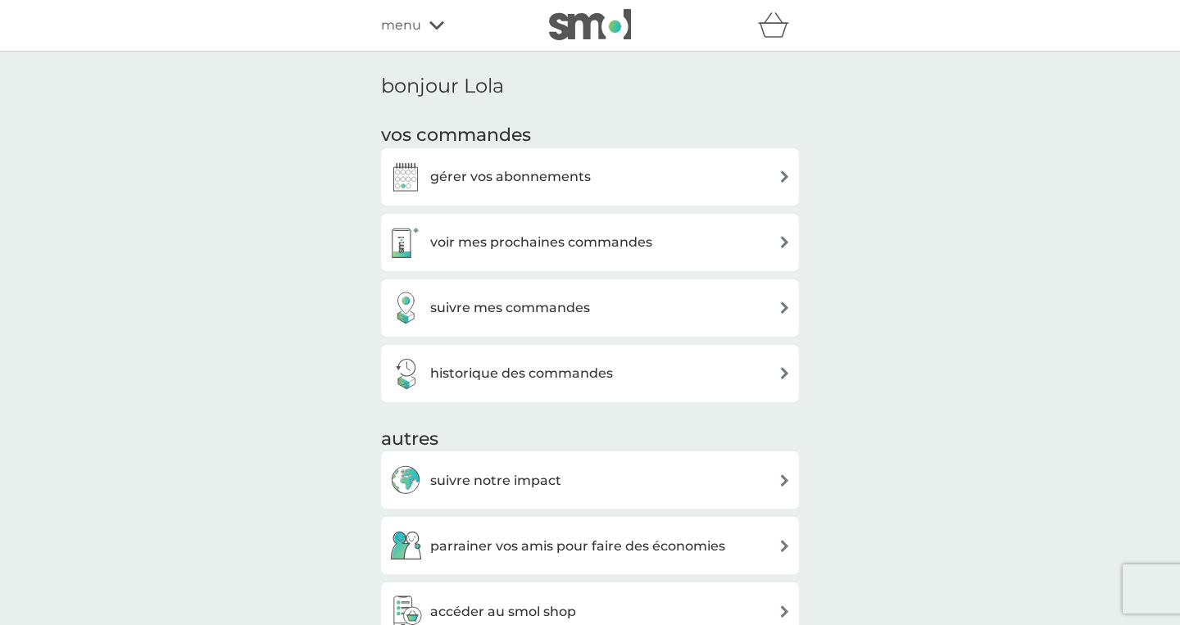
click at [578, 33] on img at bounding box center [590, 24] width 82 height 31
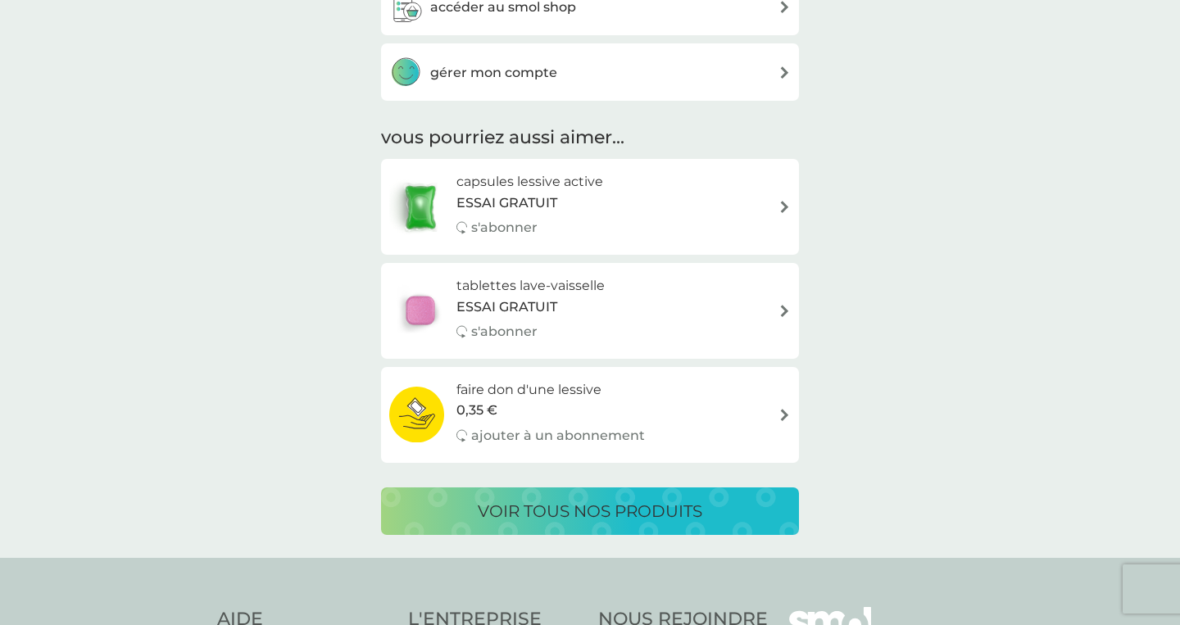
scroll to position [603, 0]
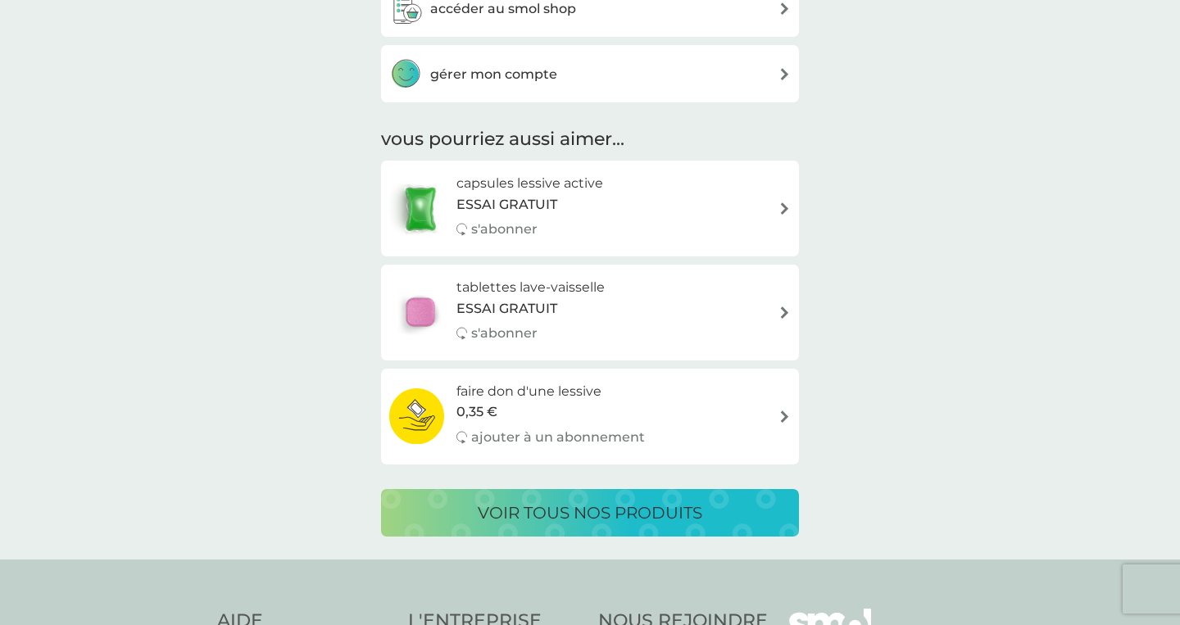
click at [503, 230] on p "s'abonner" at bounding box center [504, 229] width 66 height 21
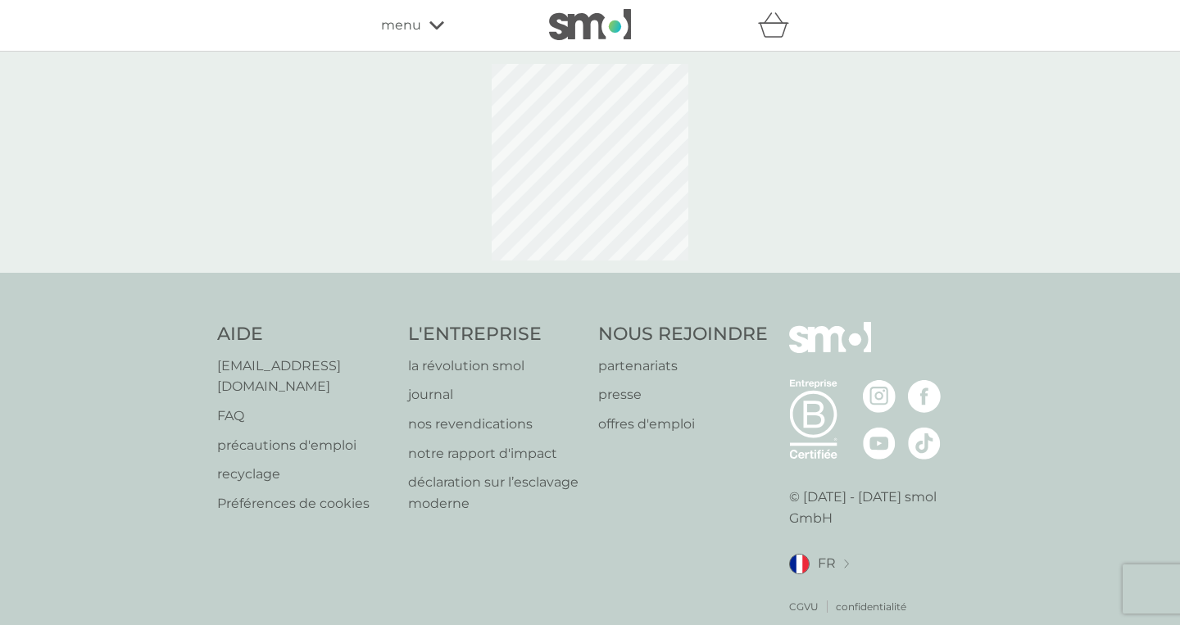
select select "84"
